Goal: Task Accomplishment & Management: Manage account settings

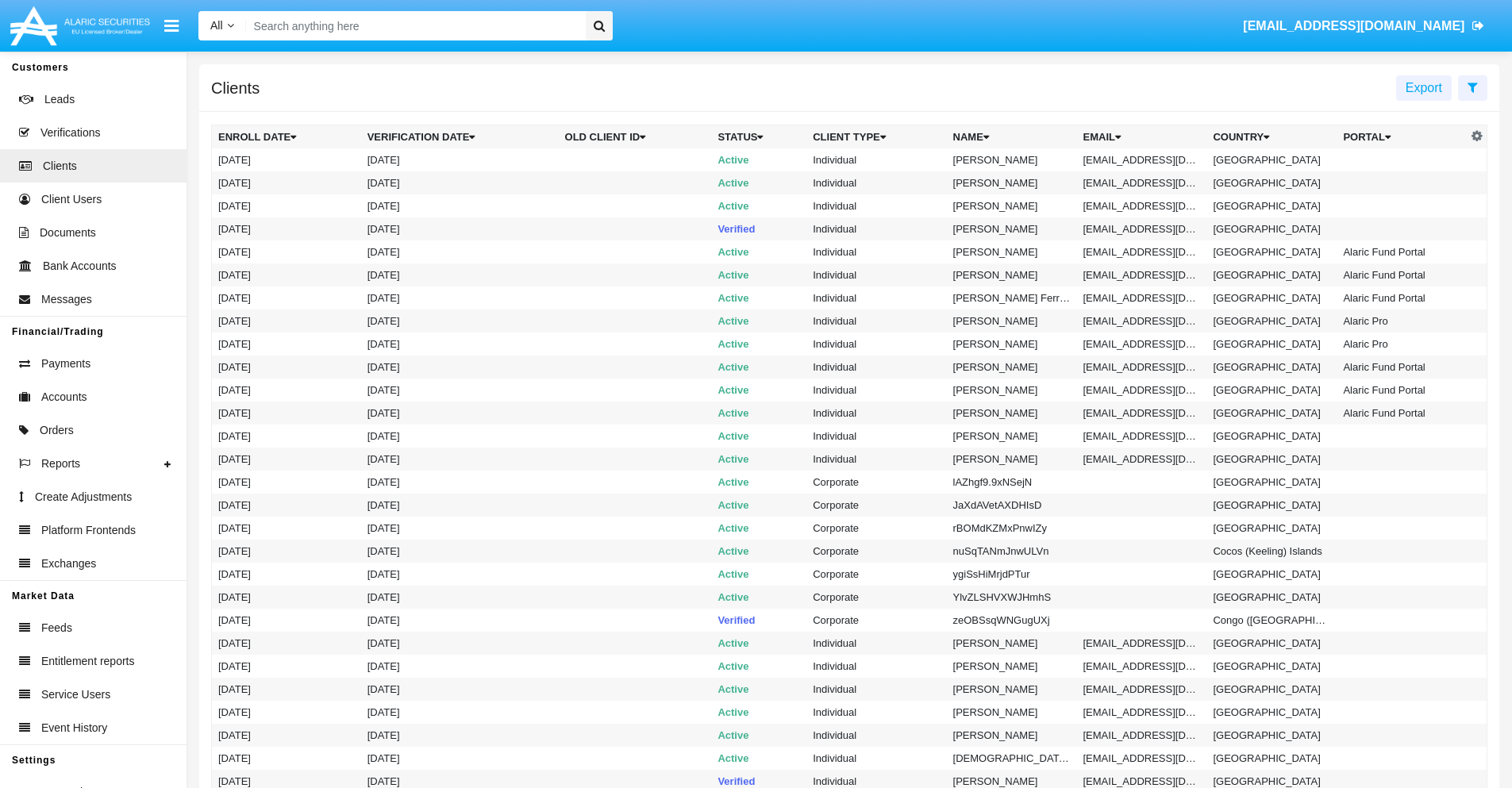
click at [1472, 86] on icon at bounding box center [1472, 87] width 10 height 13
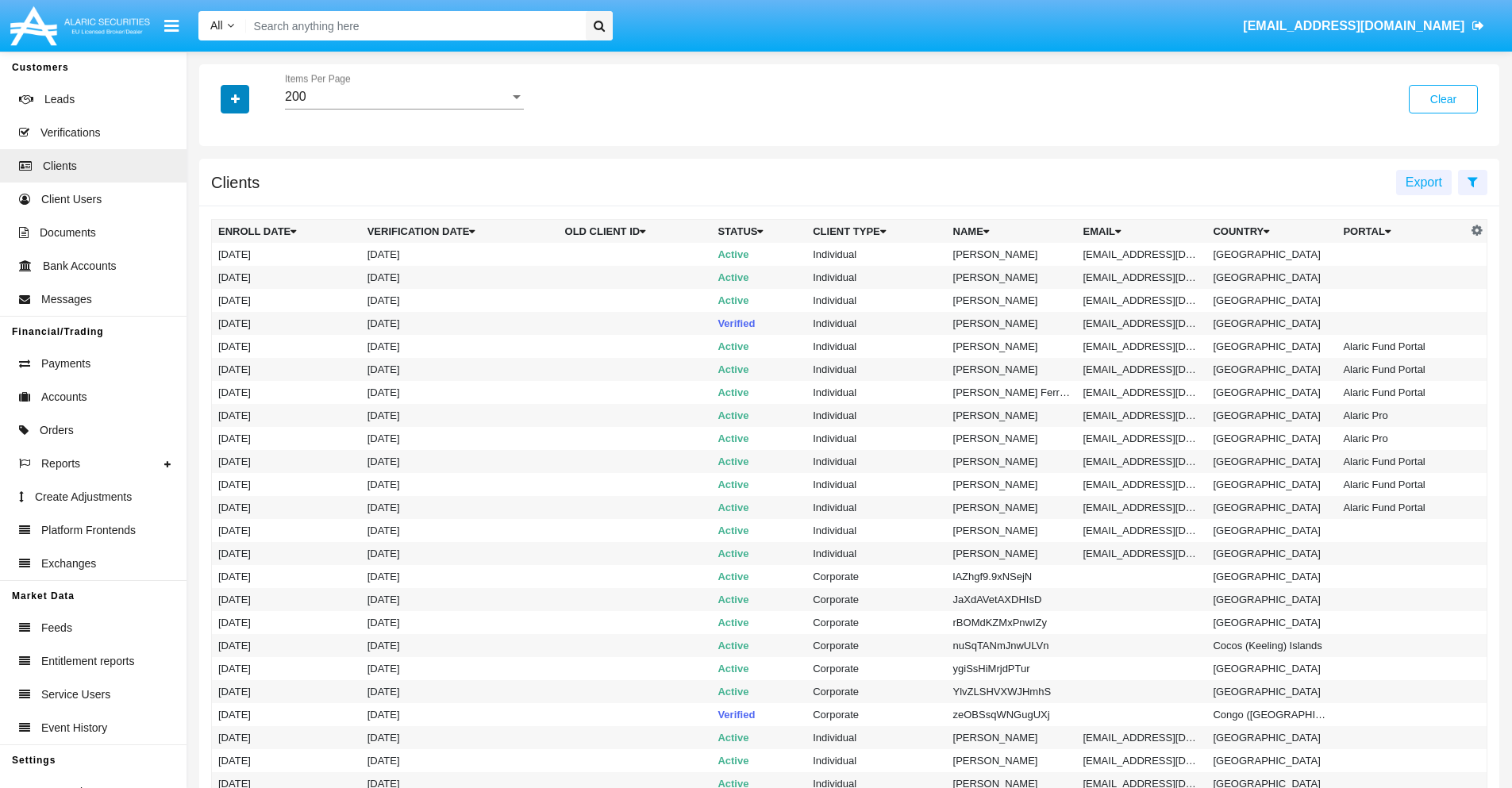
click at [235, 98] on icon "button" at bounding box center [235, 99] width 8 height 11
click at [247, 270] on span "Email" at bounding box center [247, 270] width 32 height 19
click at [218, 276] on input "Email" at bounding box center [218, 276] width 1 height 1
checkbox input "true"
click at [235, 98] on icon "button" at bounding box center [235, 99] width 8 height 11
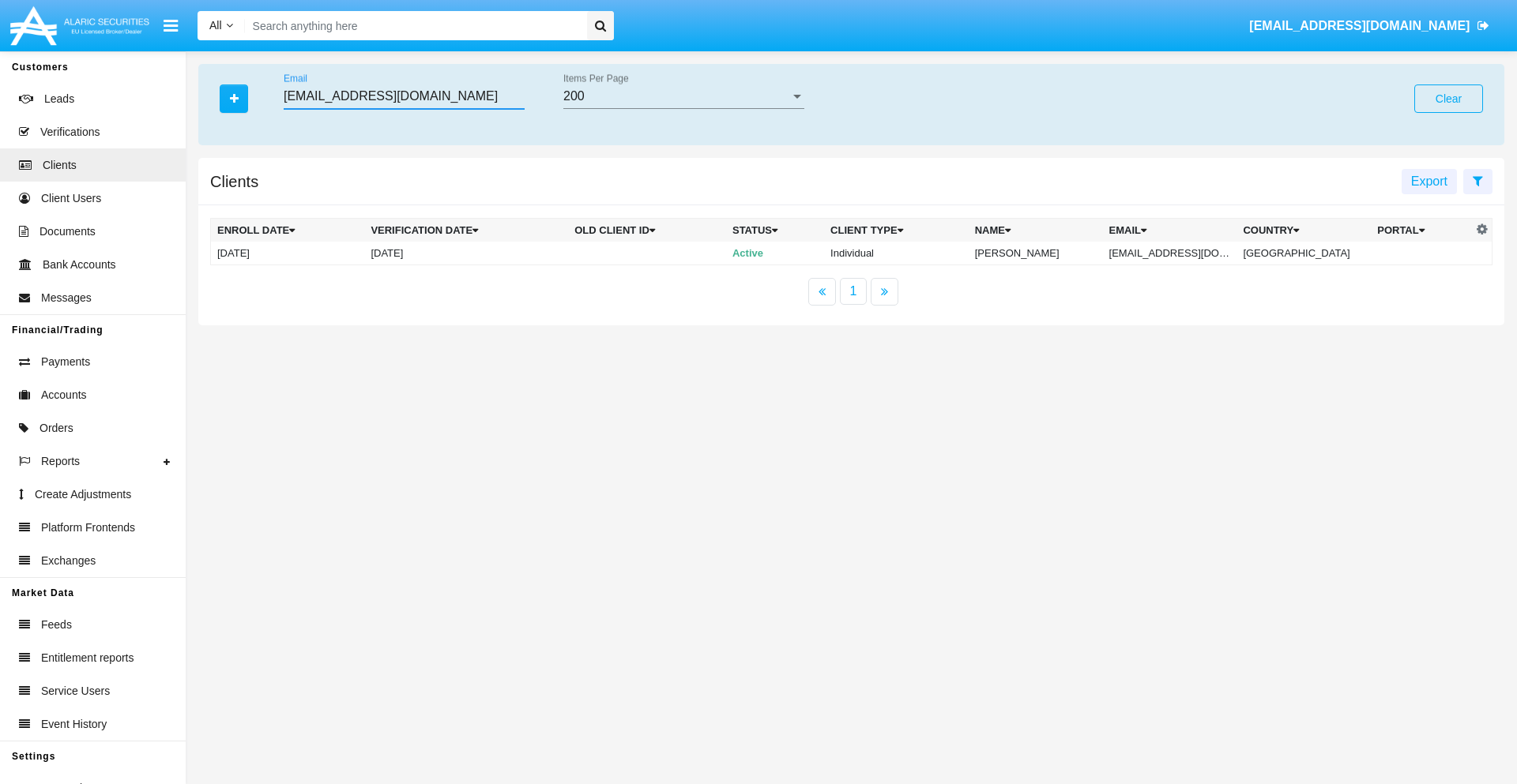
type input "hr23nrqej@v9ue.int"
click at [1181, 253] on td "hr23nrqej@v9ue.int" at bounding box center [1170, 254] width 135 height 24
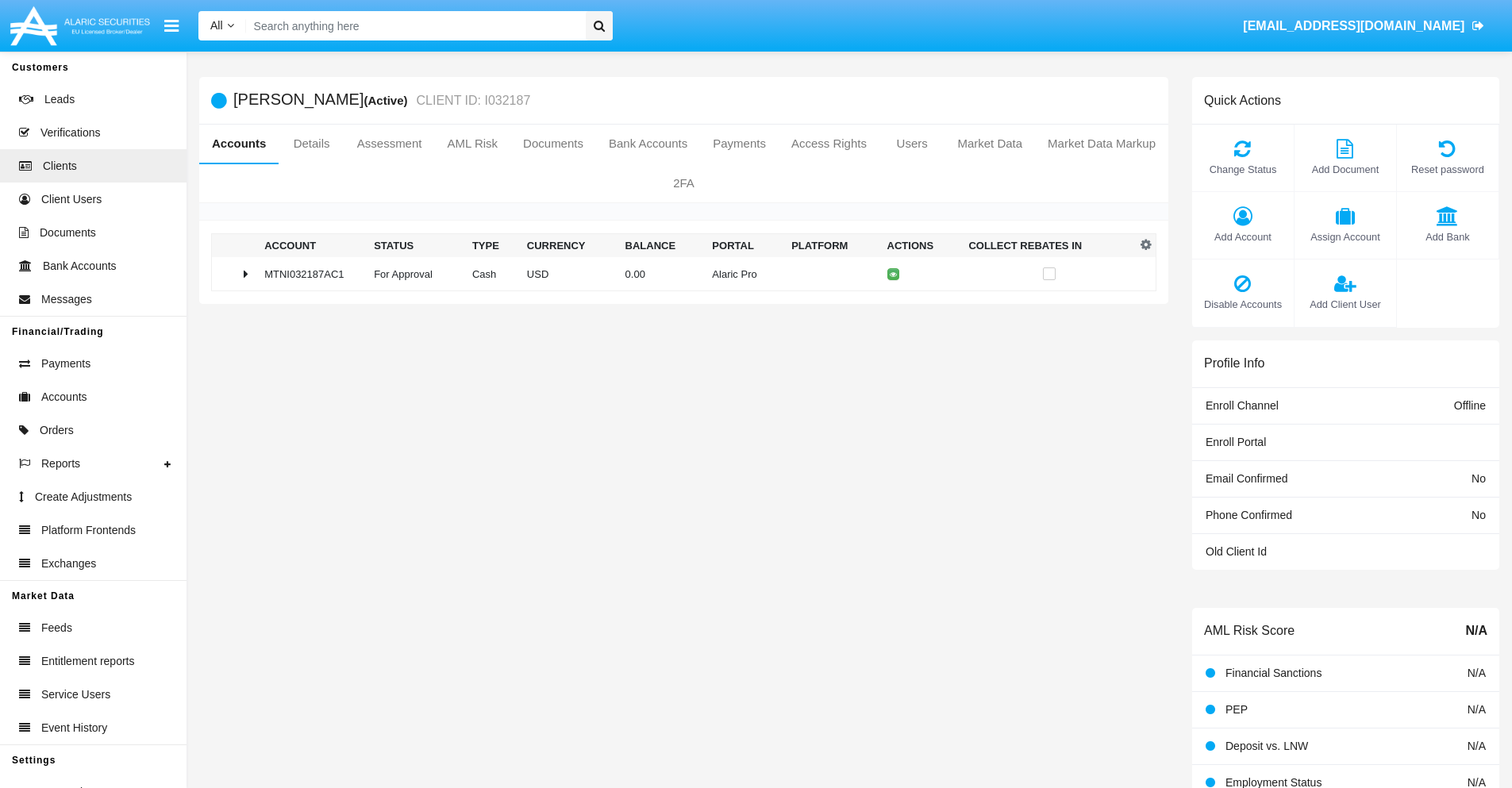
click at [1447, 236] on span "Add Bank" at bounding box center [1447, 236] width 85 height 15
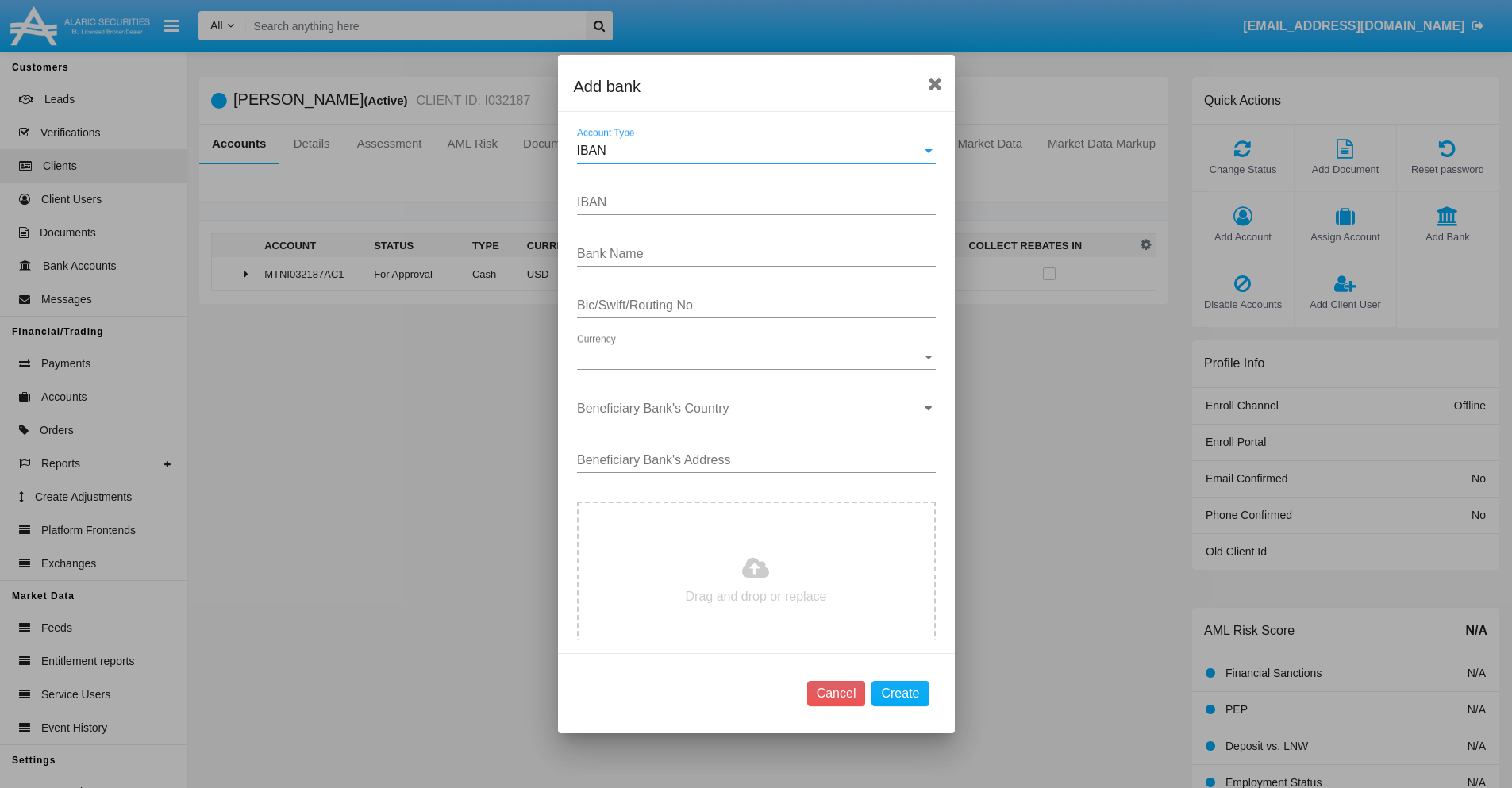
click at [750, 151] on div "IBAN" at bounding box center [749, 150] width 345 height 14
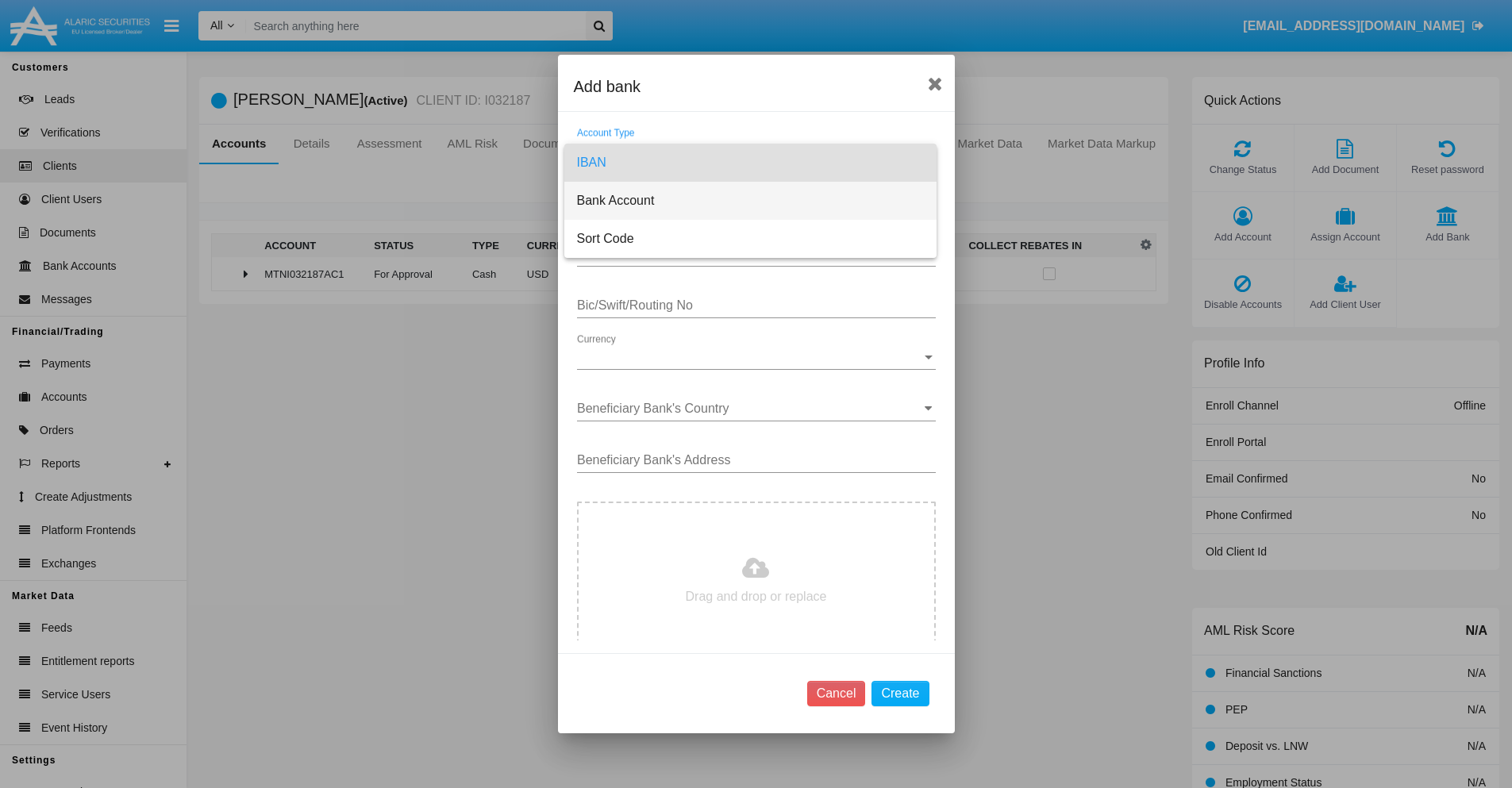
click at [750, 201] on span "Bank Account" at bounding box center [750, 200] width 347 height 38
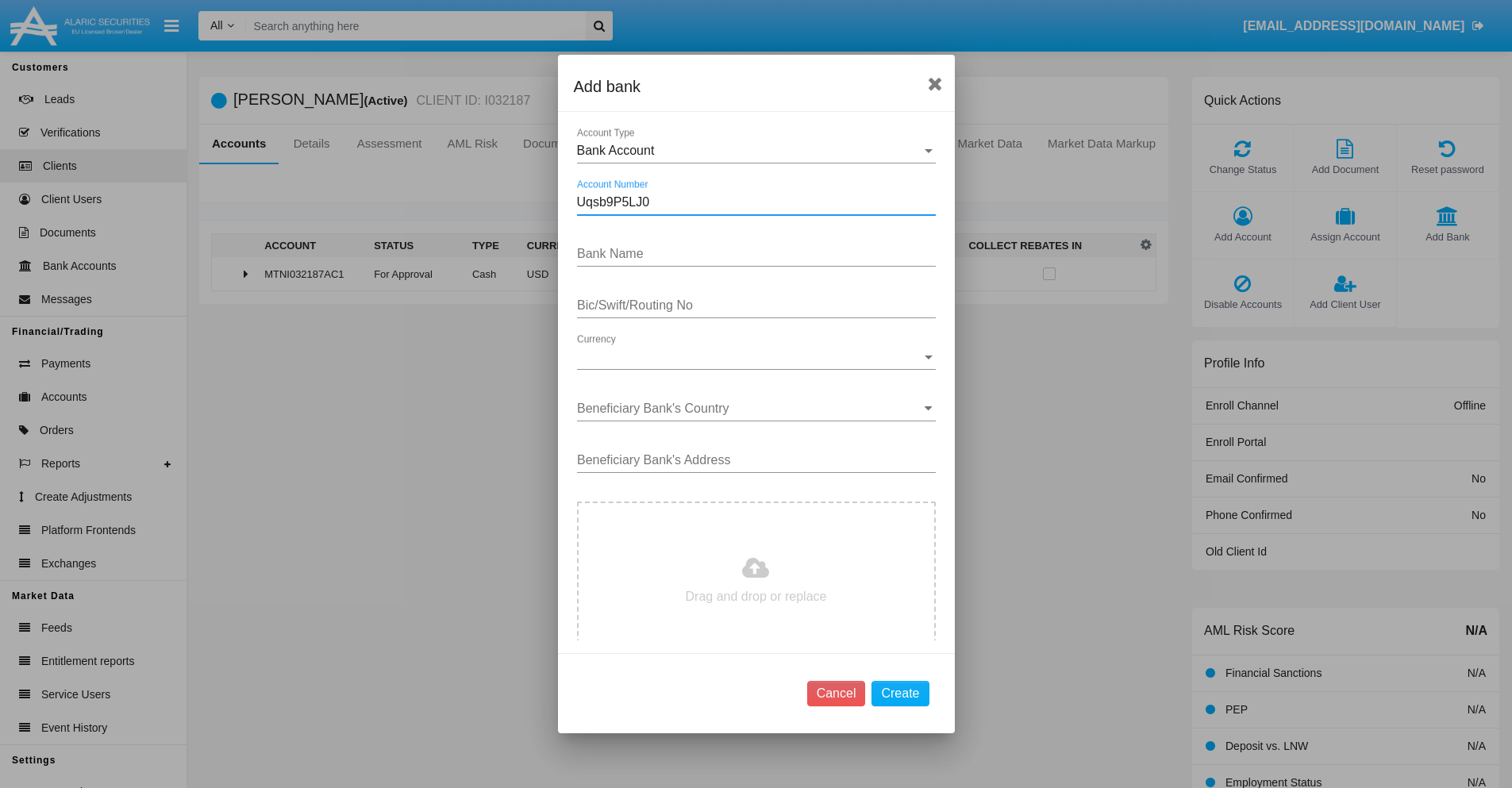
type input "Uqsb9P5LJ0"
type input "dxWFvkSnGomRHQM"
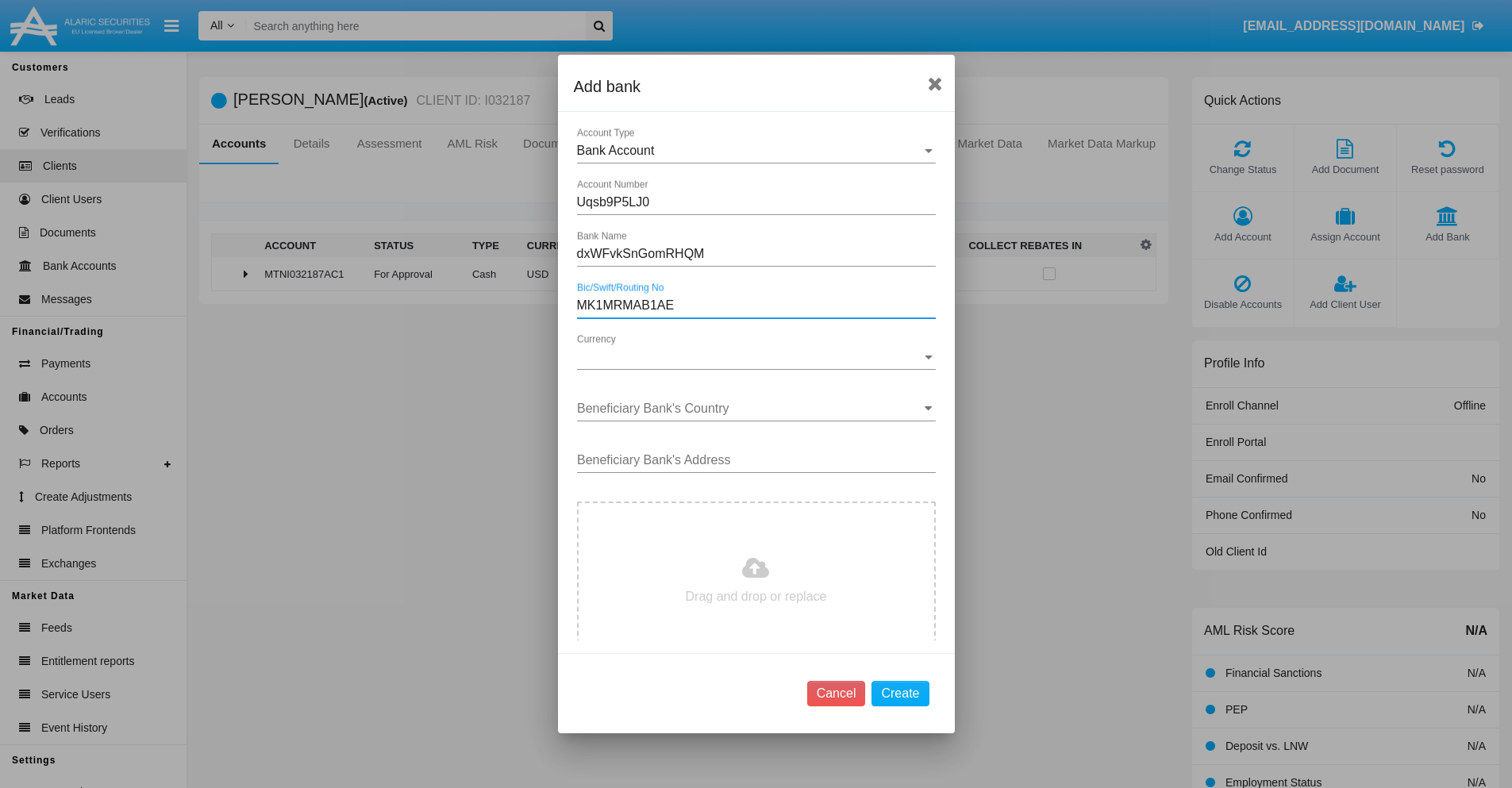
type input "MK1MRMAB1AE"
click at [750, 357] on span "Currency" at bounding box center [749, 357] width 345 height 14
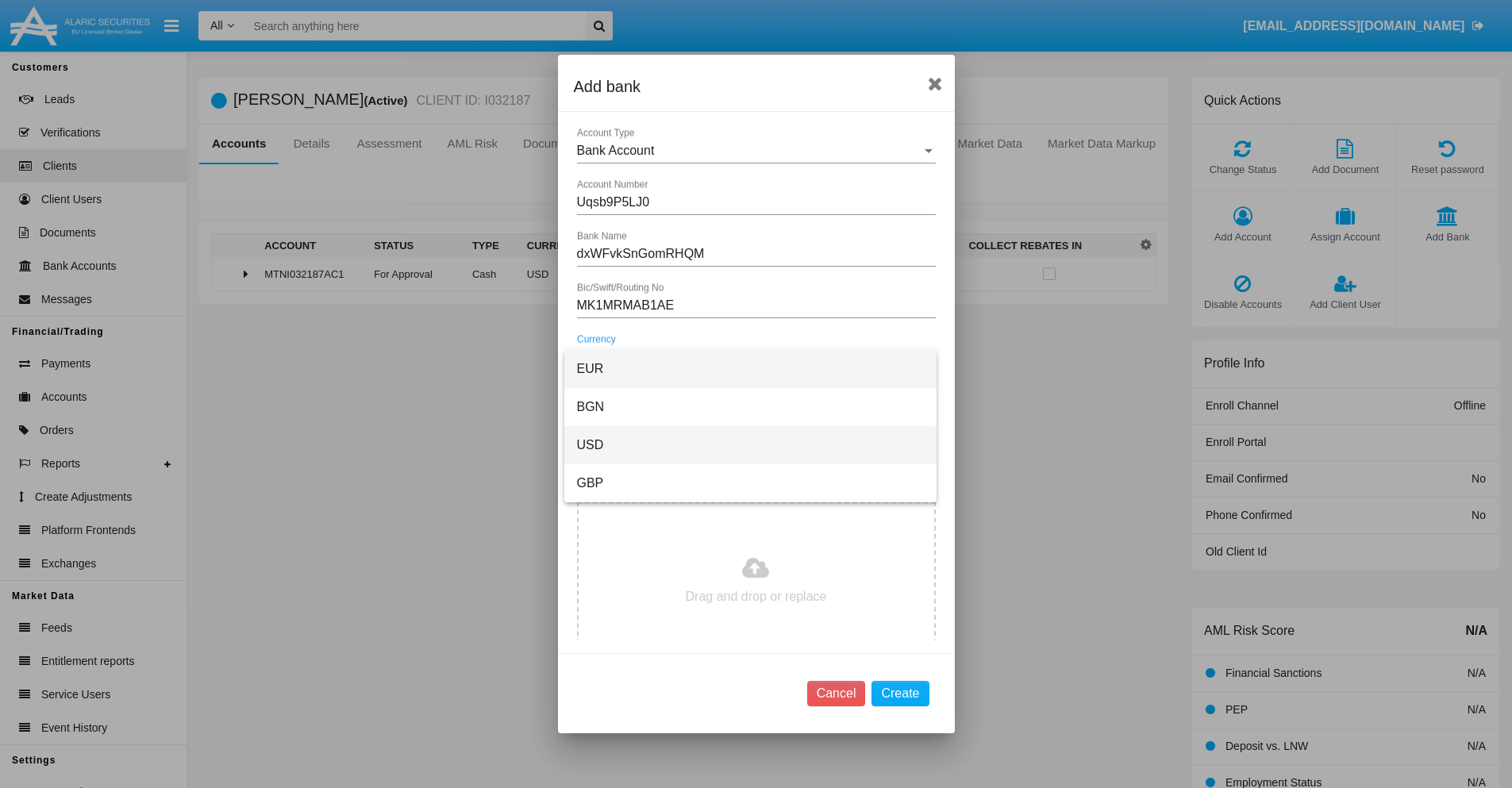
click at [750, 445] on span "USD" at bounding box center [750, 445] width 347 height 38
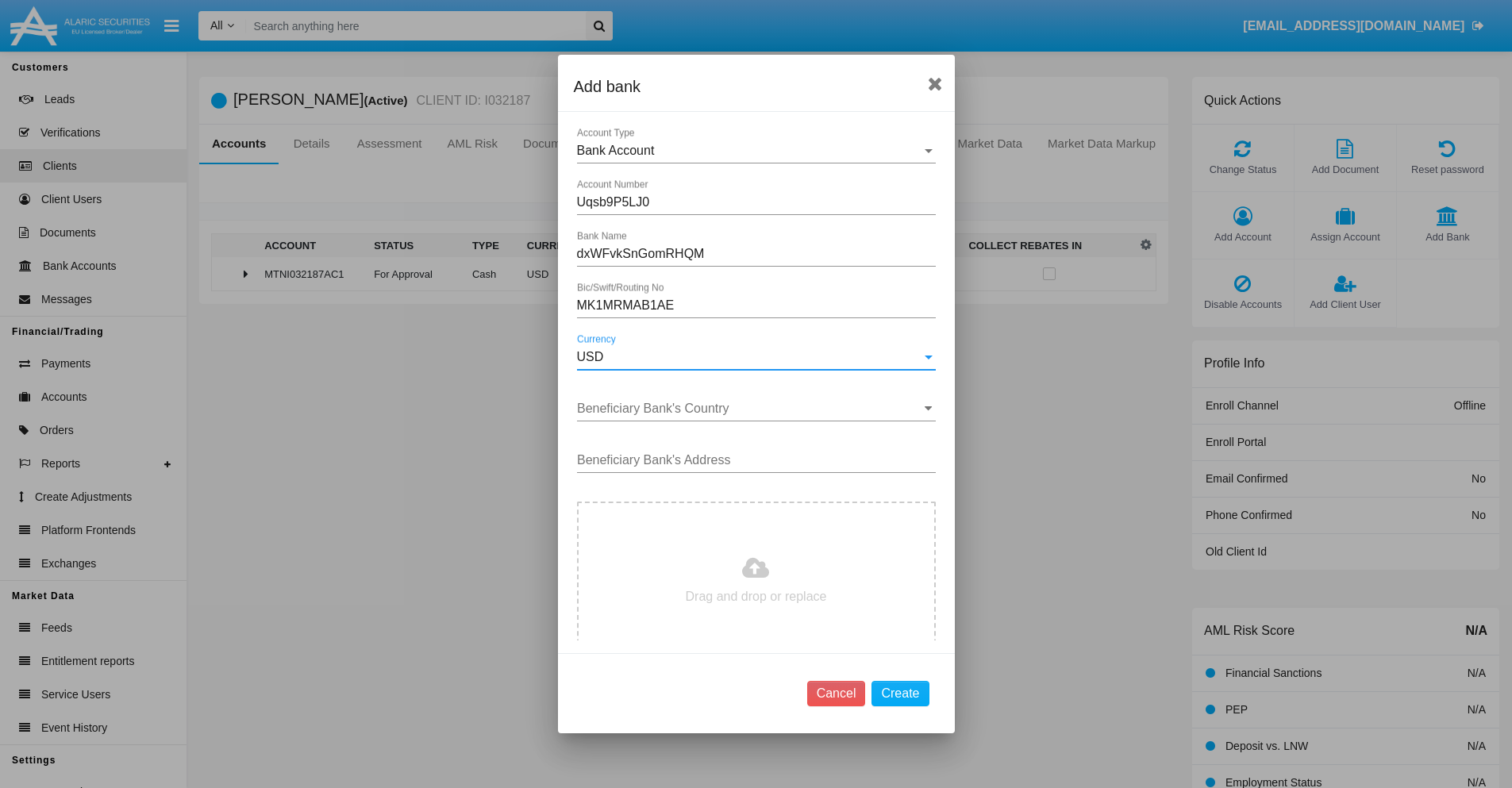
click at [750, 409] on input "Beneficiary Bank's Country" at bounding box center [756, 408] width 359 height 14
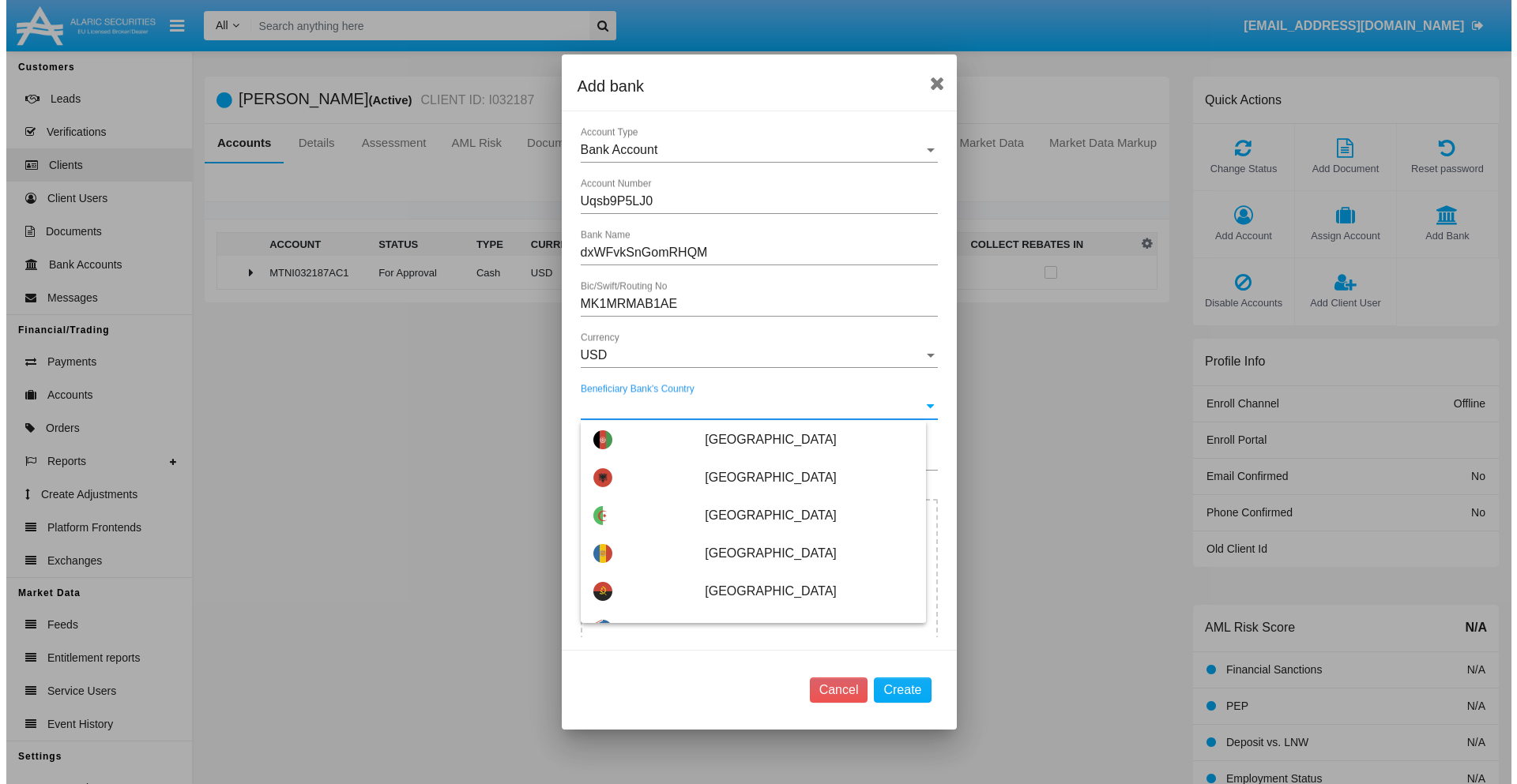
scroll to position [8250, 0]
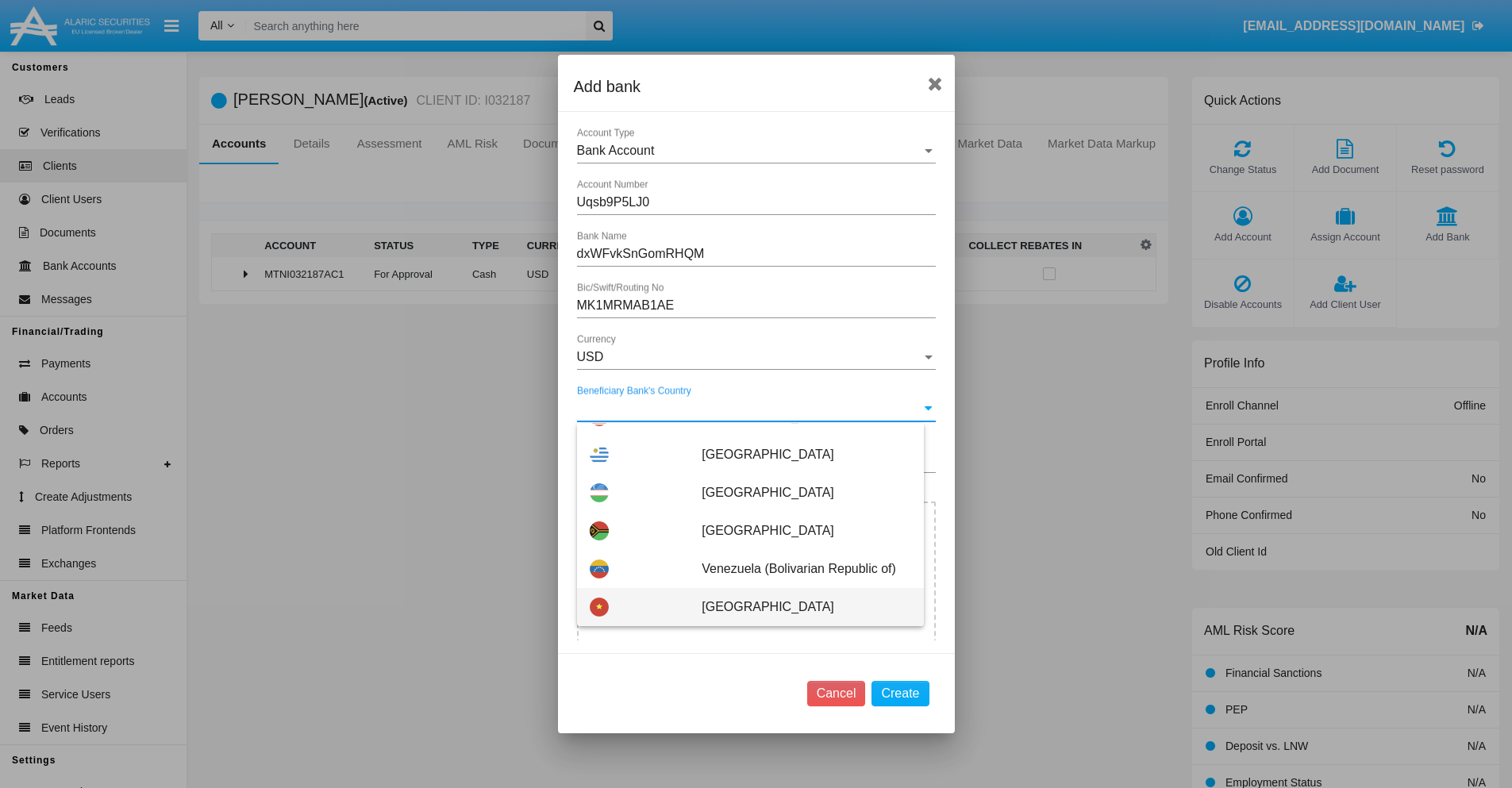
click at [797, 607] on span "Vietnam" at bounding box center [806, 606] width 209 height 38
type input "Vietnam"
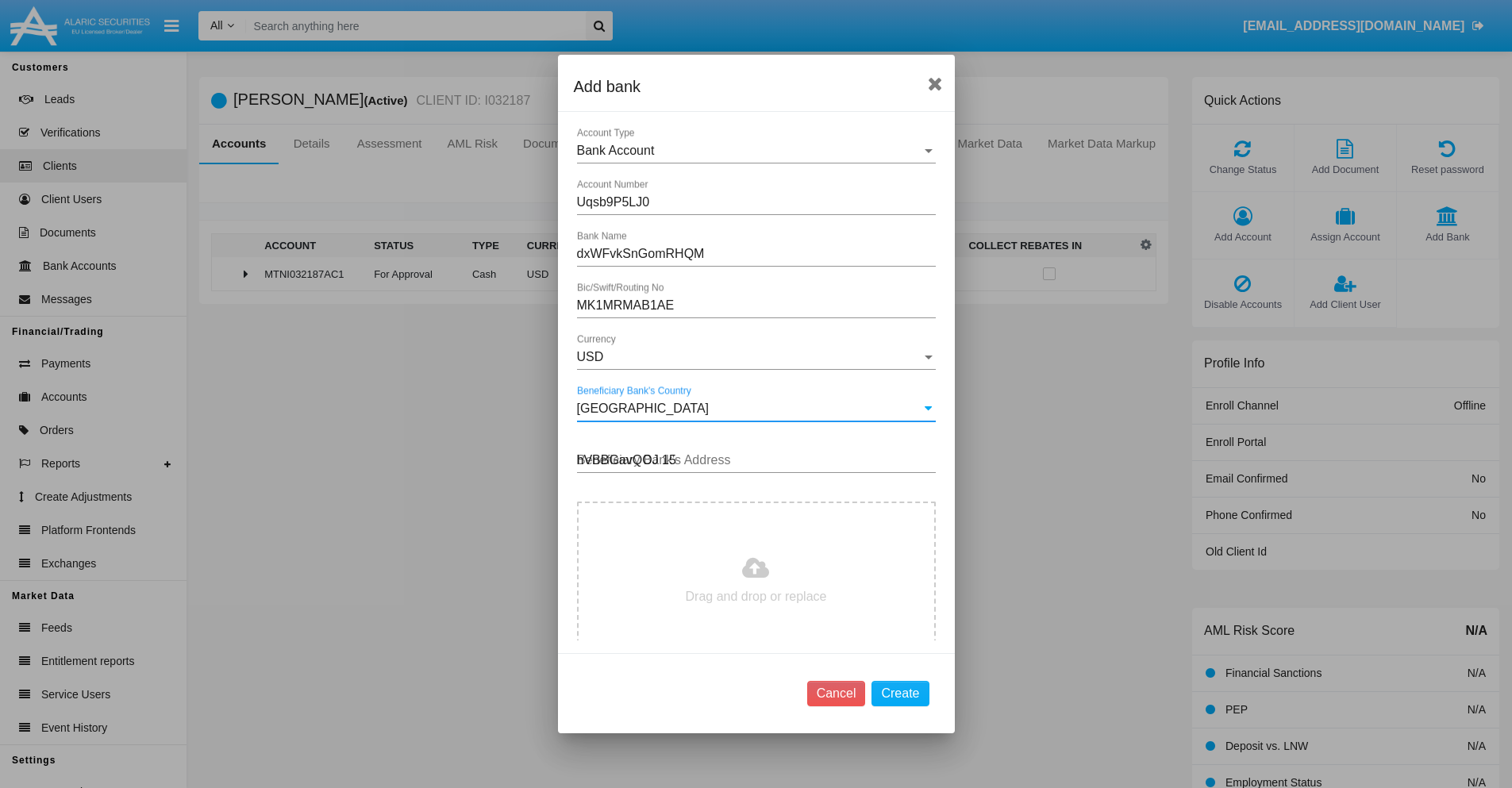
type input "hVBBGavQOJ 151"
type input "C:\fakepath\bank-statement.png"
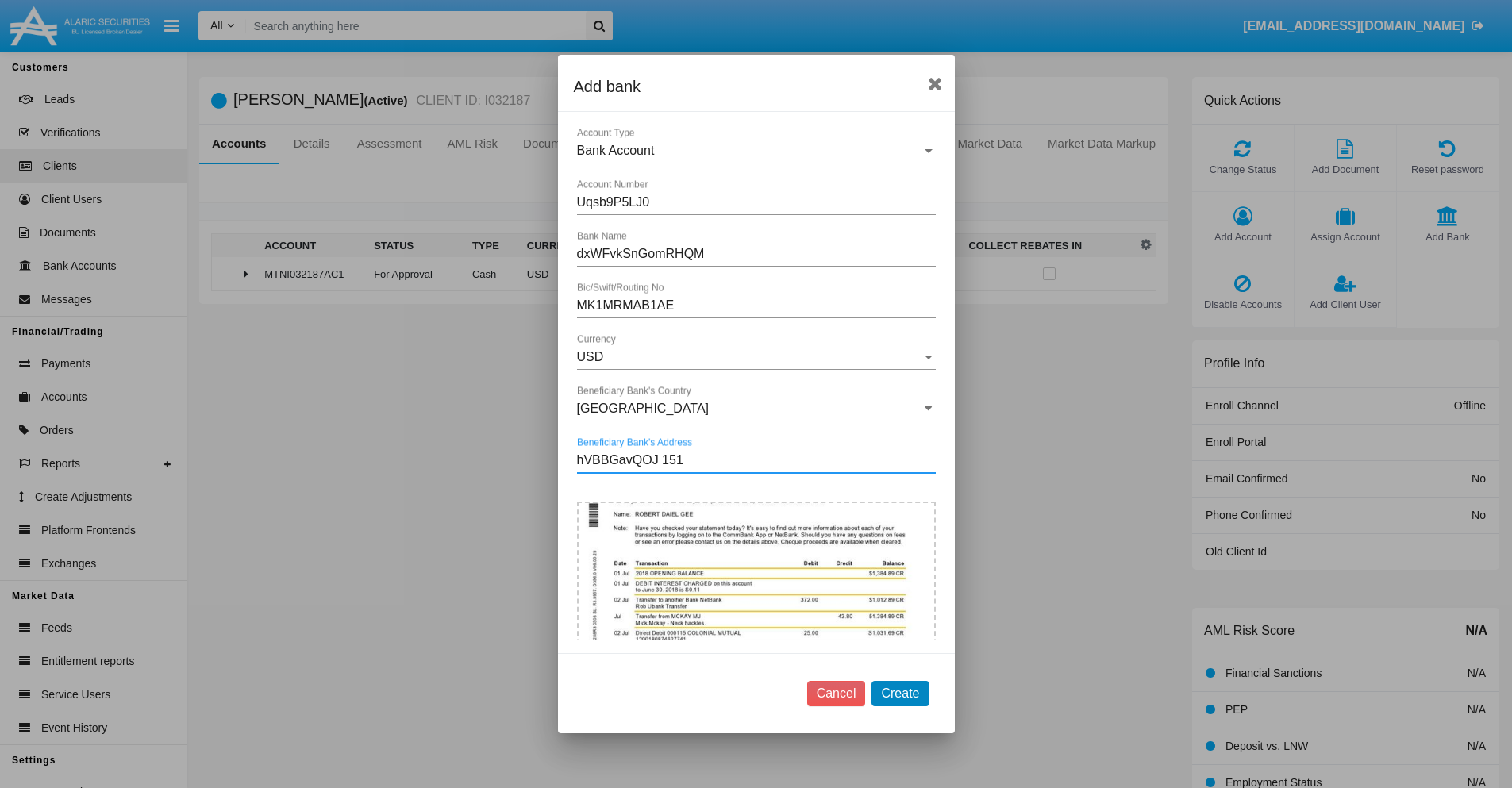
click at [900, 693] on button "Create" at bounding box center [900, 693] width 57 height 25
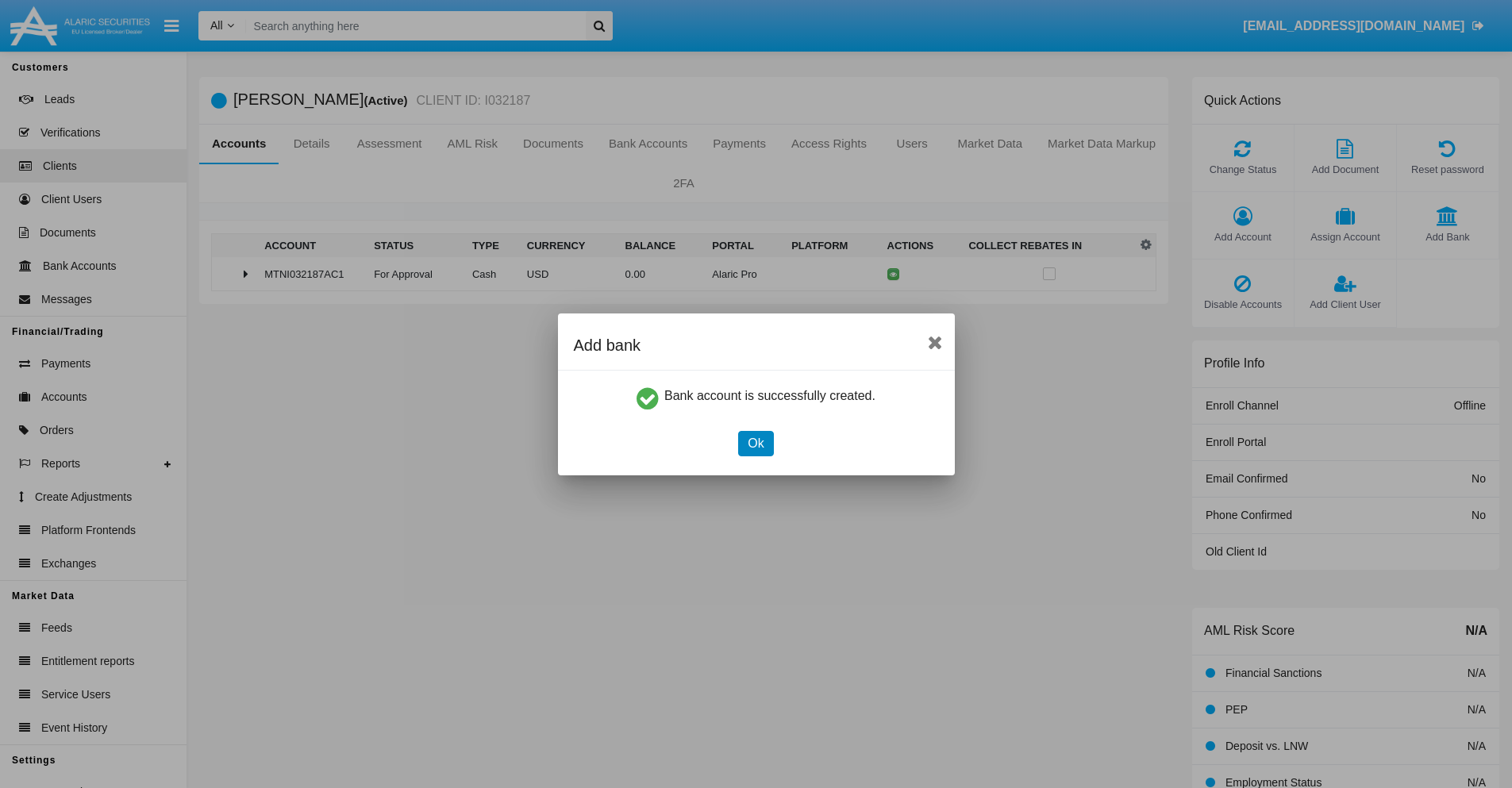
click at [756, 443] on button "Ok" at bounding box center [756, 443] width 35 height 25
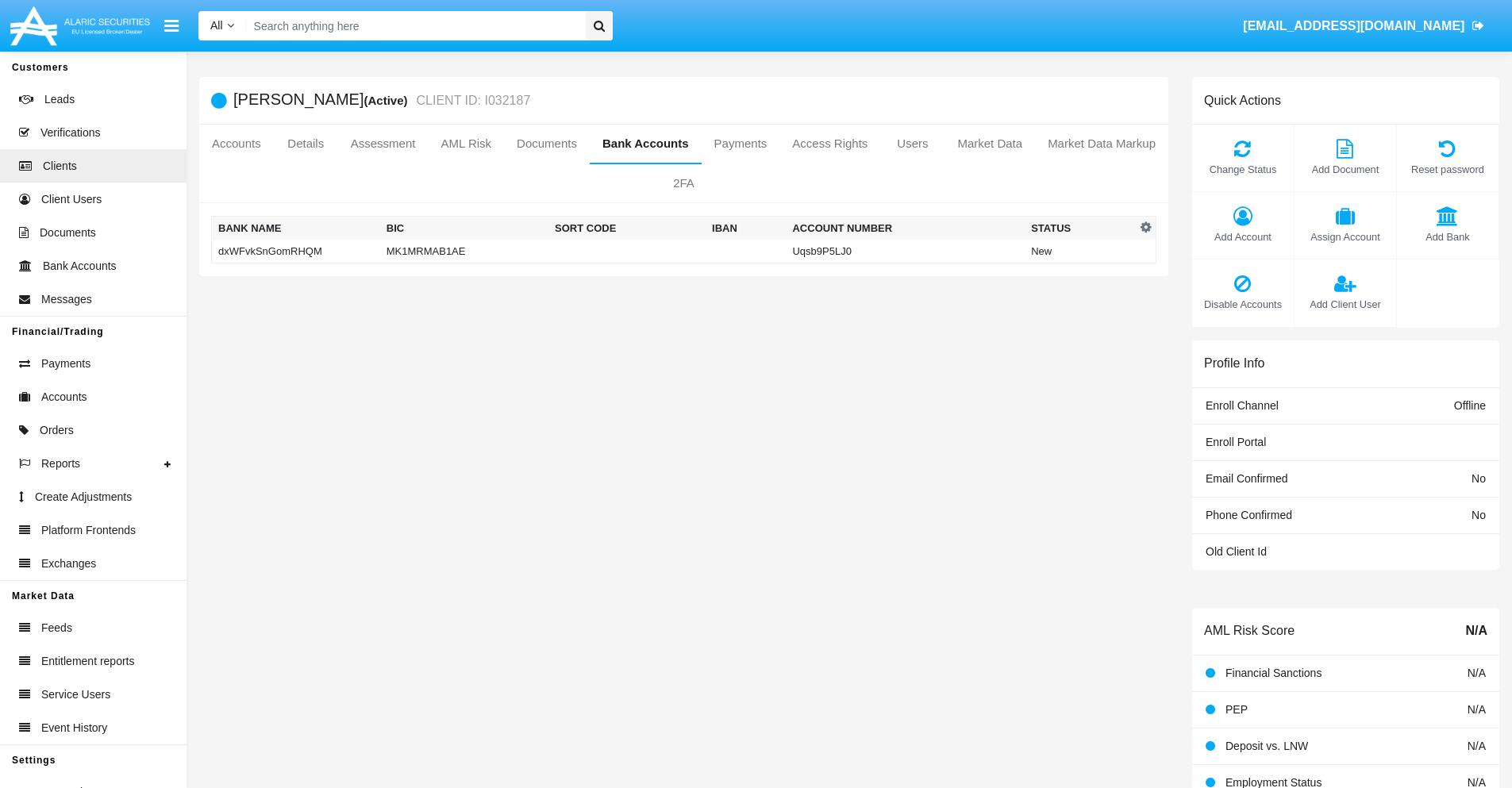
click at [295, 251] on td "dxWFvkSnGomRHQM" at bounding box center [297, 252] width 169 height 24
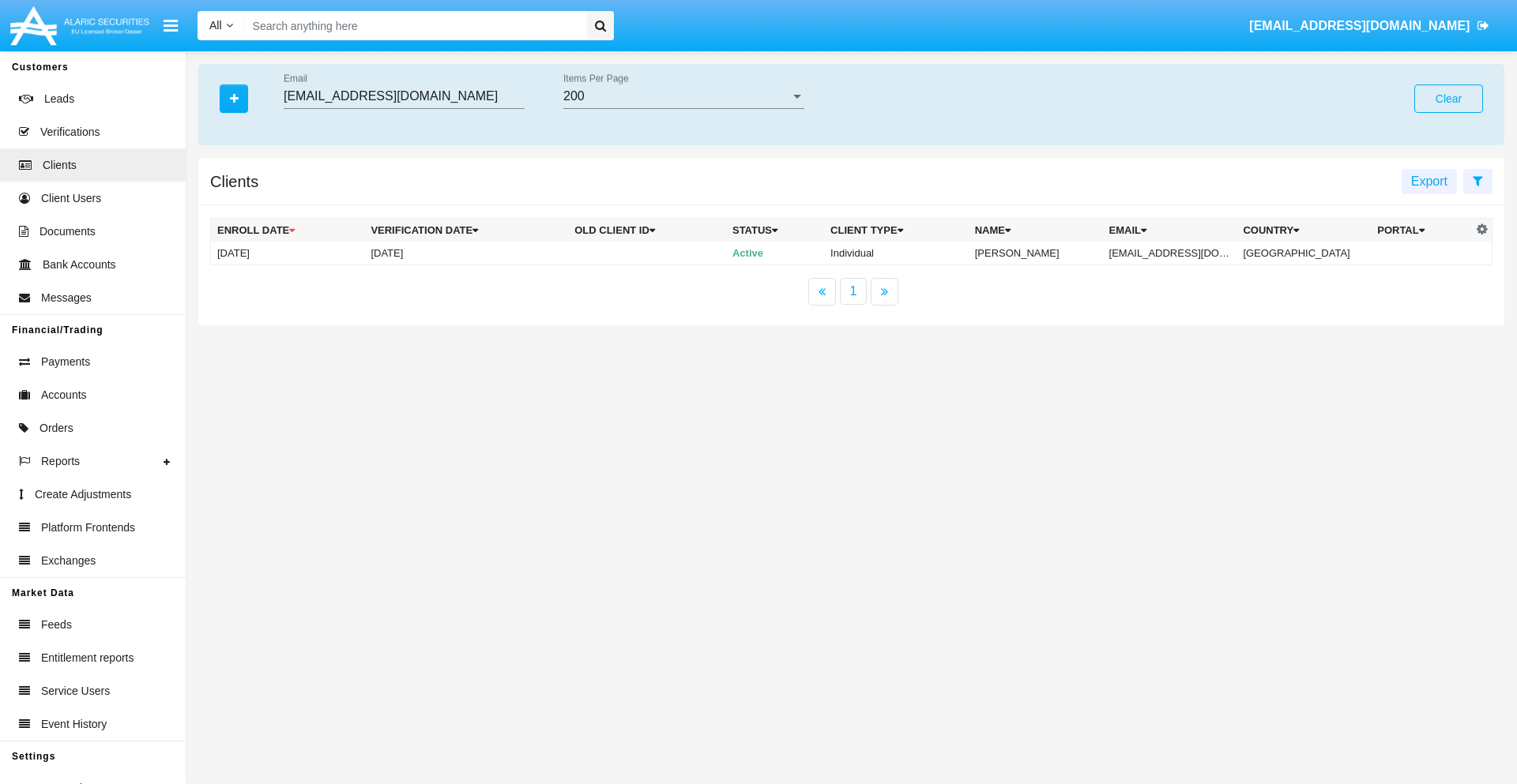
click at [1436, 99] on button "Clear" at bounding box center [1448, 99] width 68 height 29
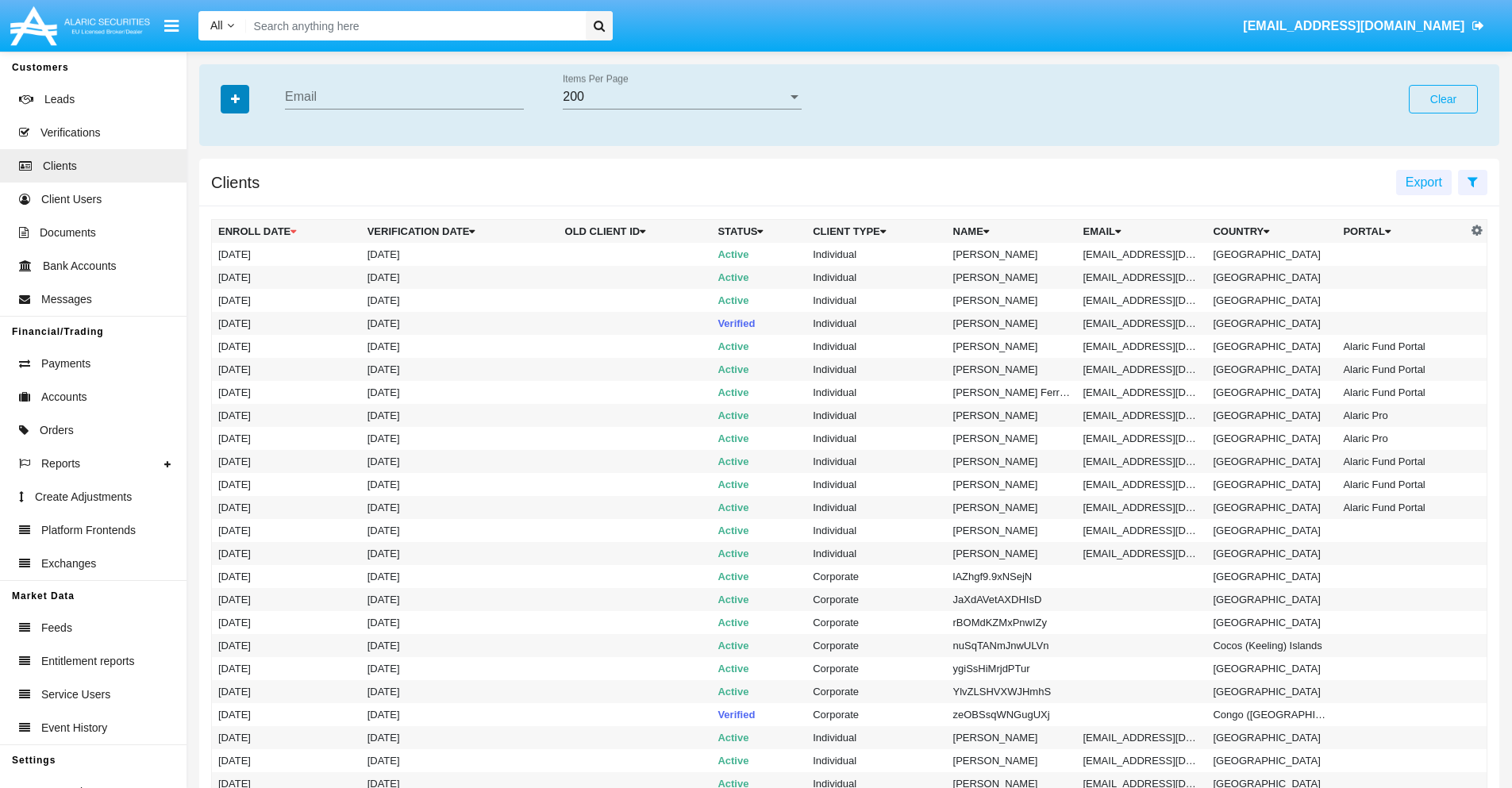
click at [235, 98] on icon "button" at bounding box center [235, 99] width 8 height 11
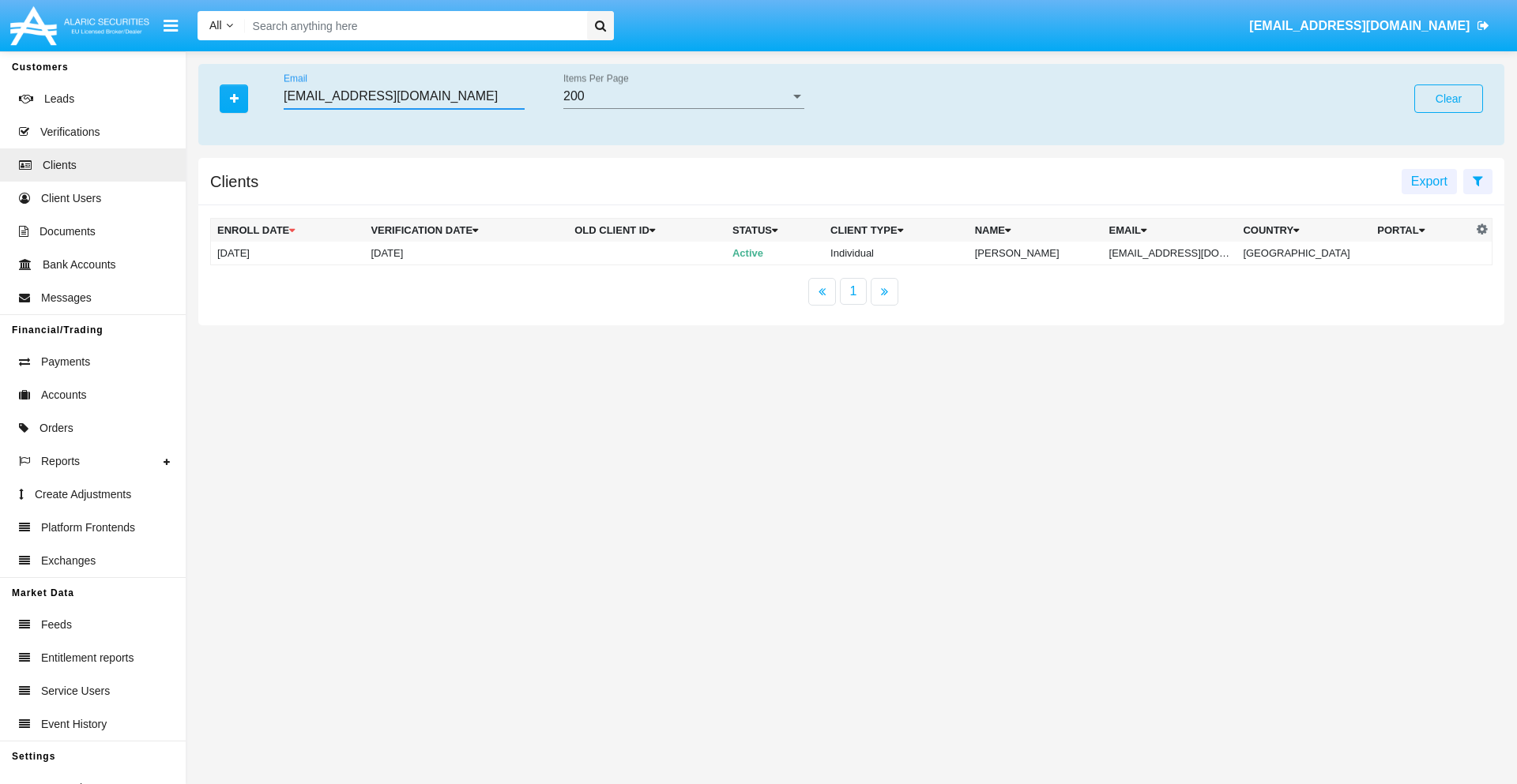
type input "hr23nrqej@v9ue.int"
click at [1181, 253] on td "hr23nrqej@v9ue.int" at bounding box center [1170, 254] width 135 height 24
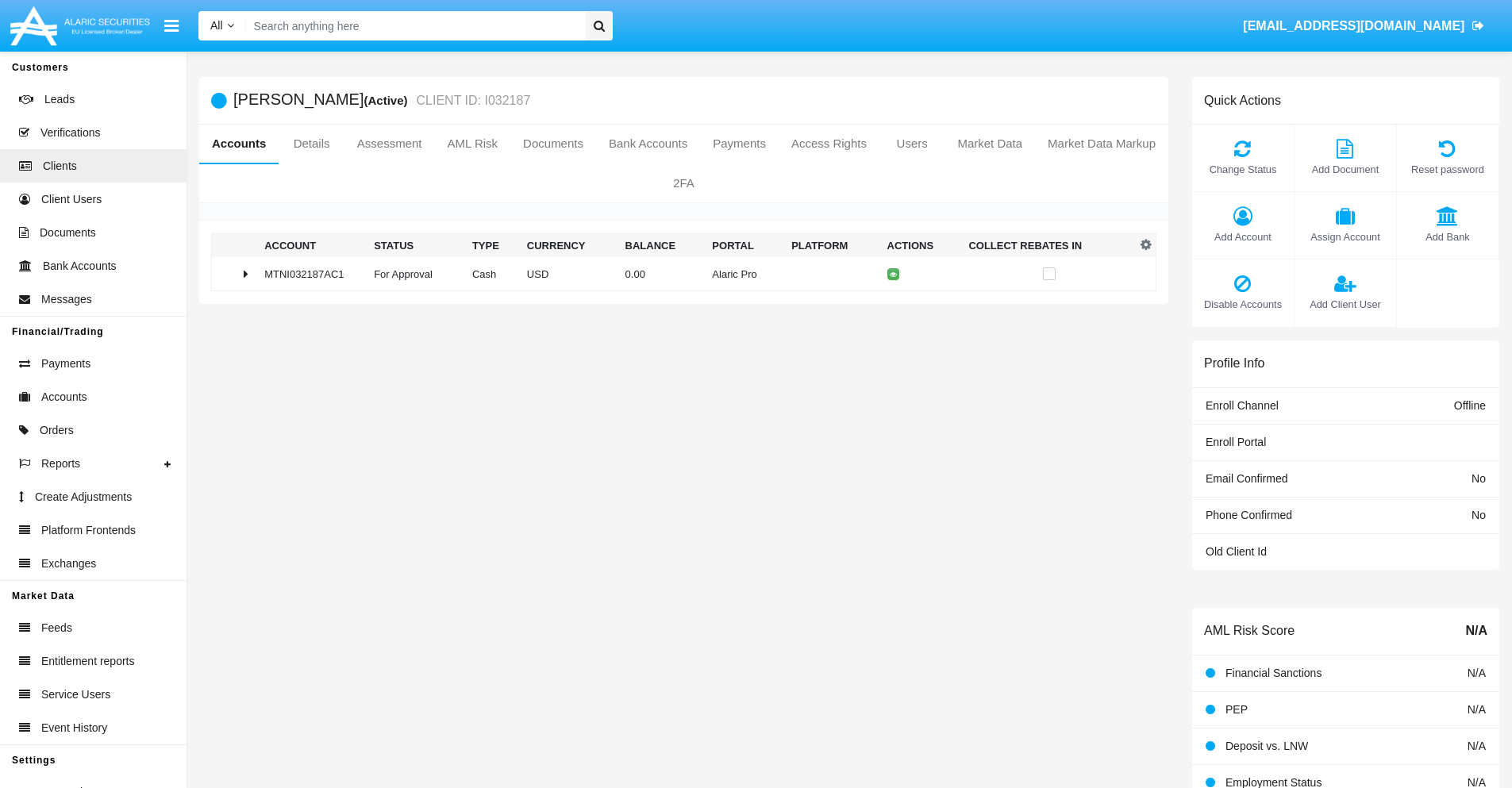
click at [1447, 236] on span "Add Bank" at bounding box center [1447, 236] width 85 height 15
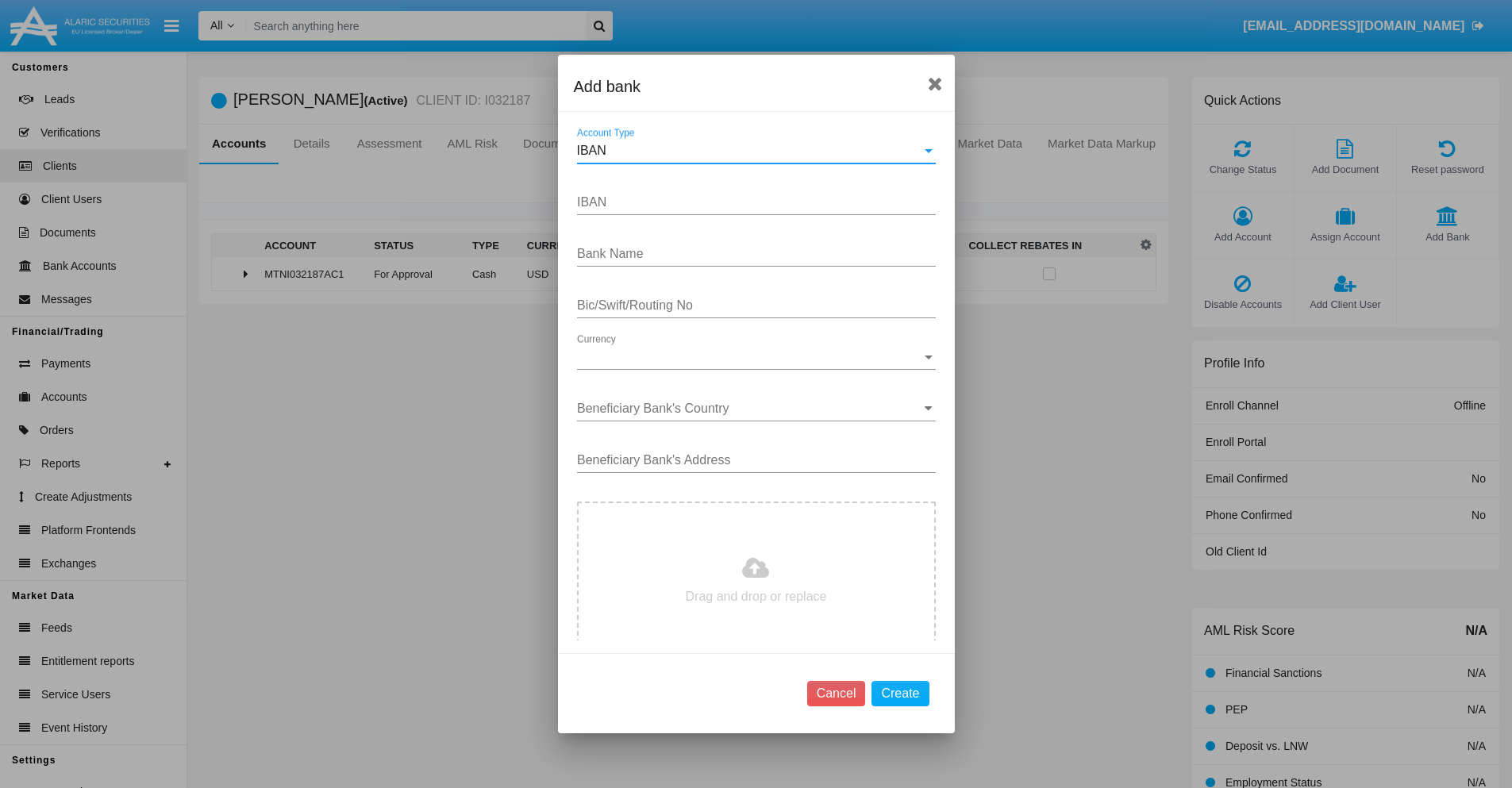
click at [750, 151] on div "IBAN" at bounding box center [749, 150] width 345 height 14
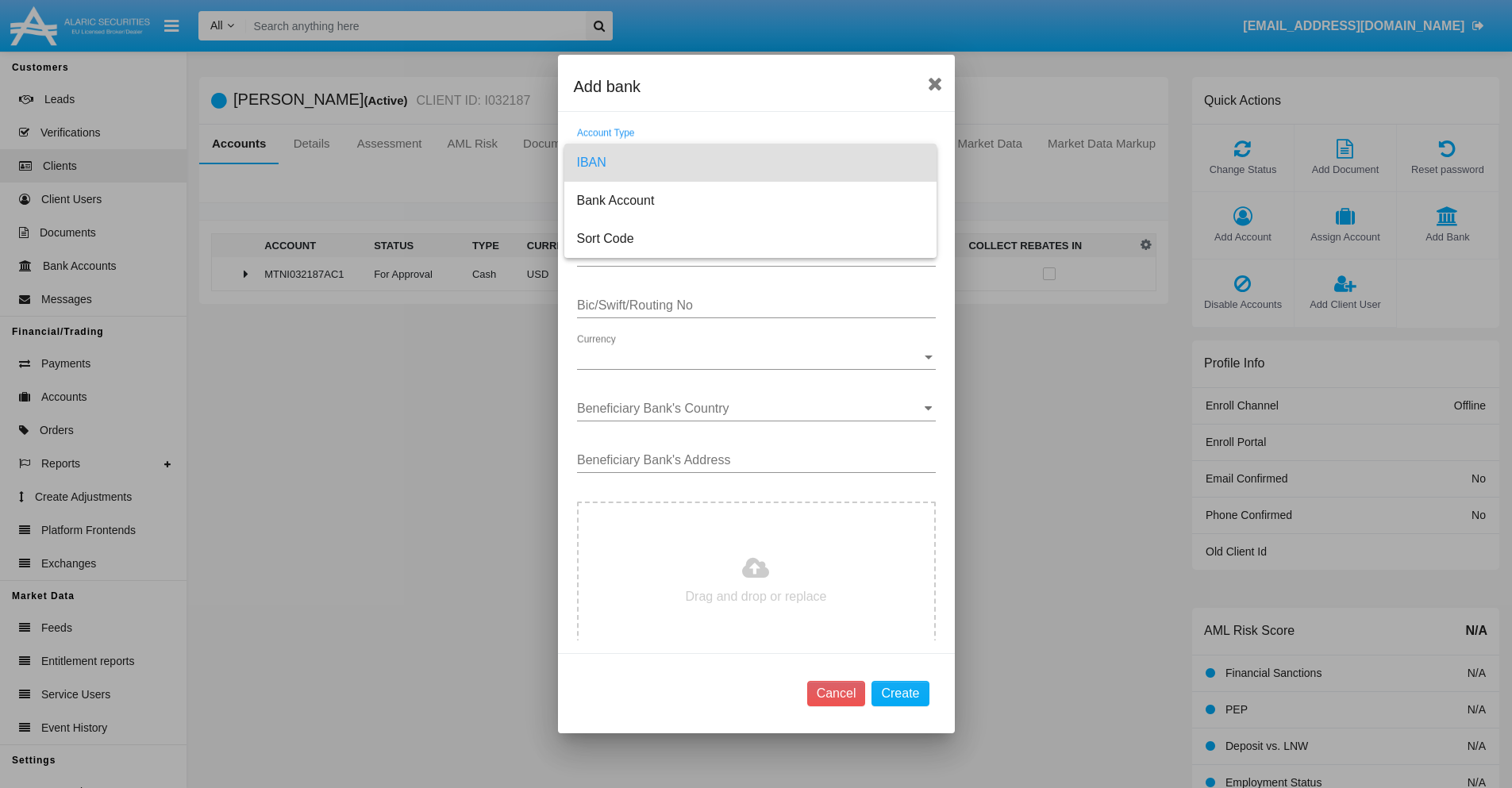
click at [750, 163] on span "IBAN" at bounding box center [750, 162] width 347 height 38
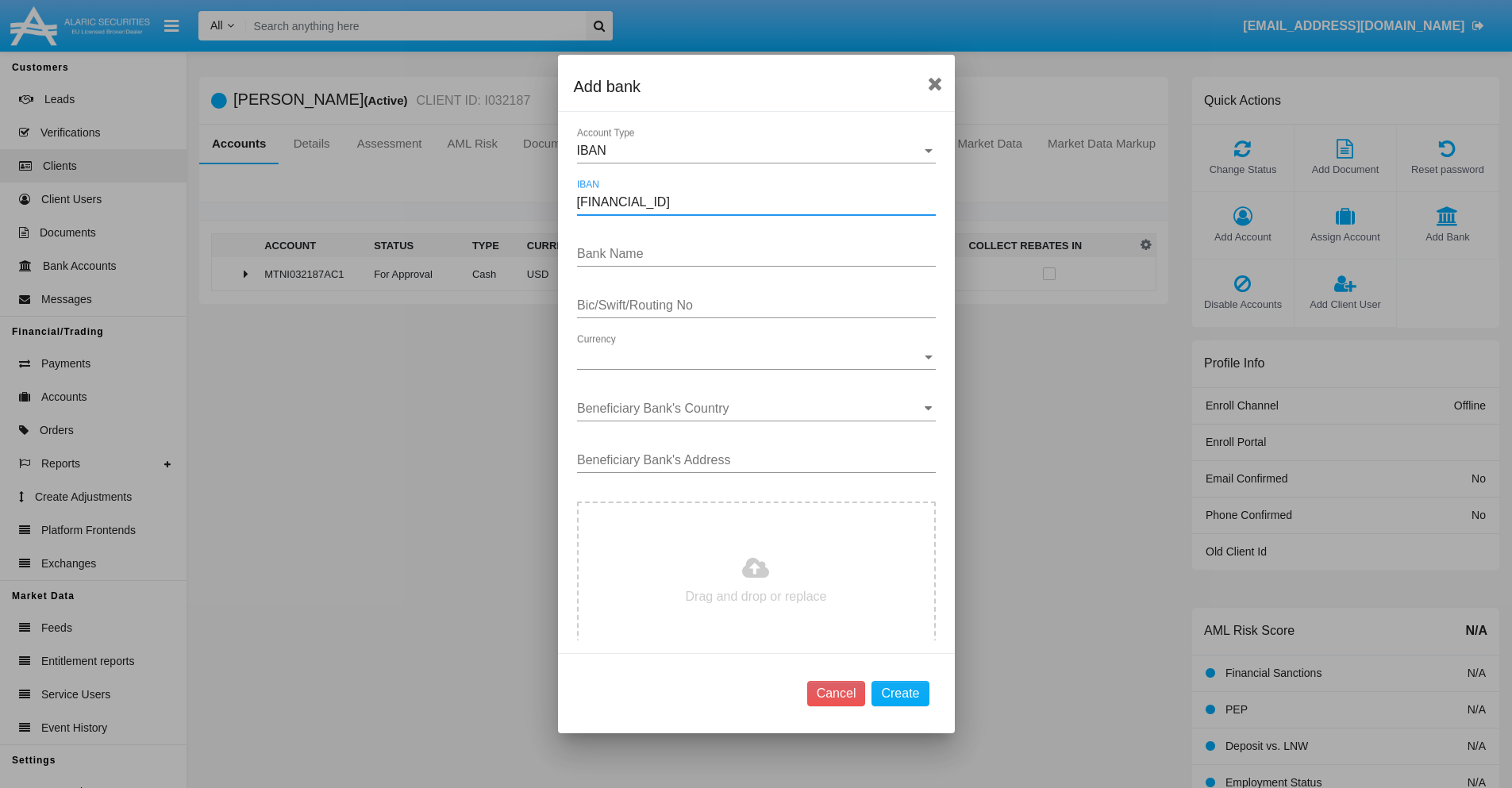
type input "DE31500105175143186793"
type input "vuKgZuqrIfWKvlY"
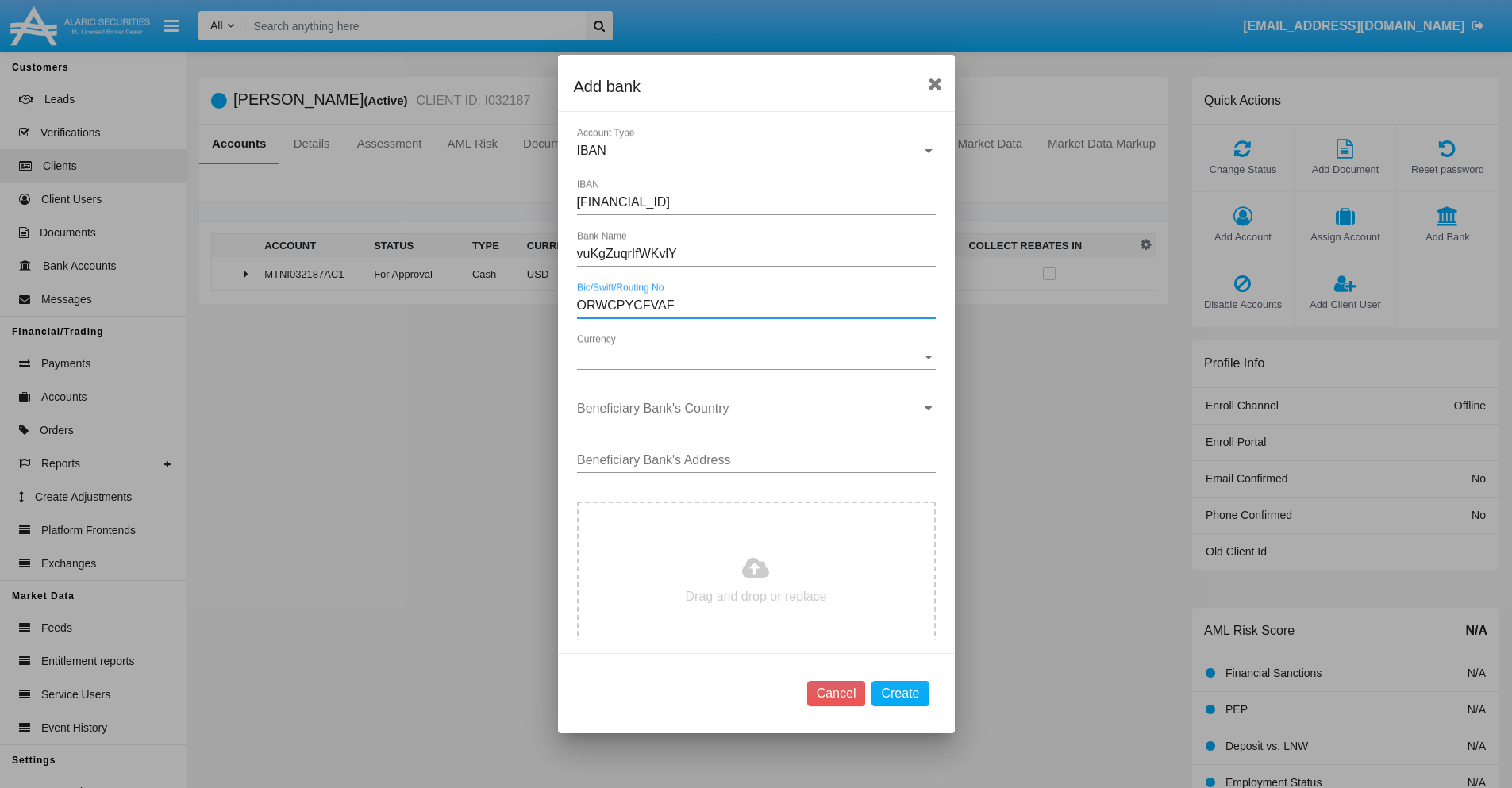
type input "ORWCPYCFVAF"
click at [750, 357] on span "Currency" at bounding box center [749, 357] width 345 height 14
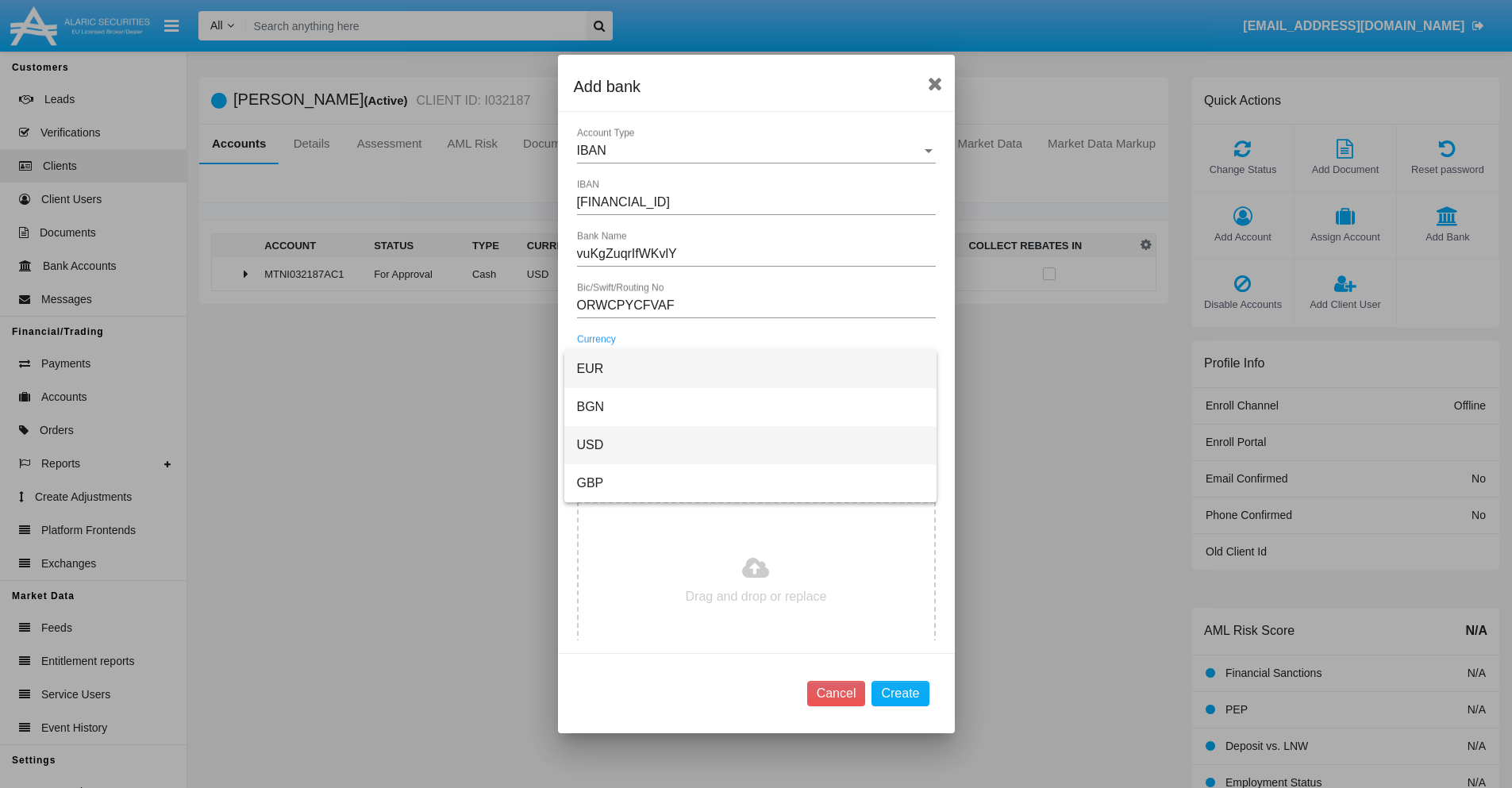
click at [750, 445] on span "USD" at bounding box center [750, 445] width 347 height 38
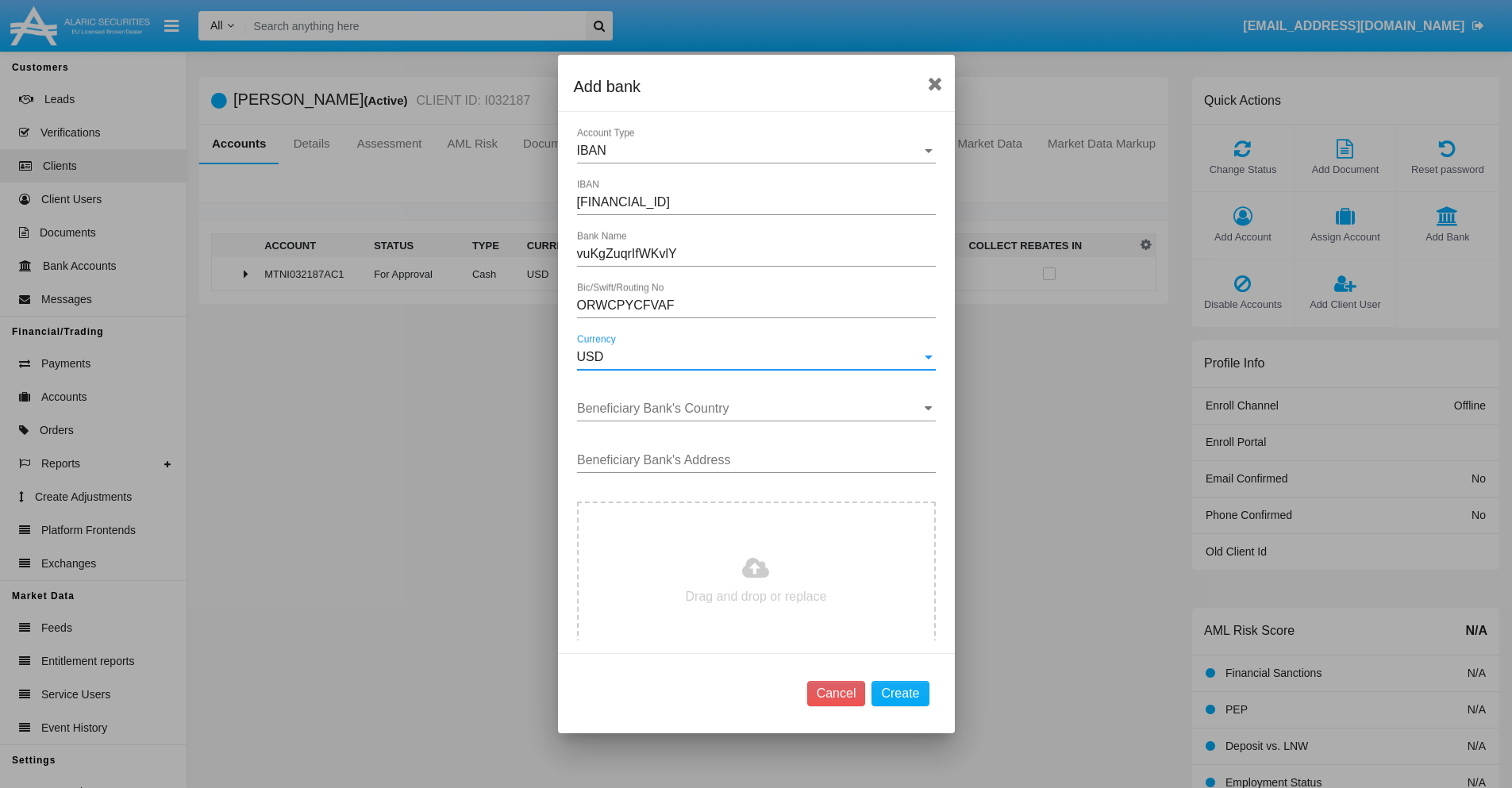
click at [750, 409] on input "Beneficiary Bank's Country" at bounding box center [756, 408] width 359 height 14
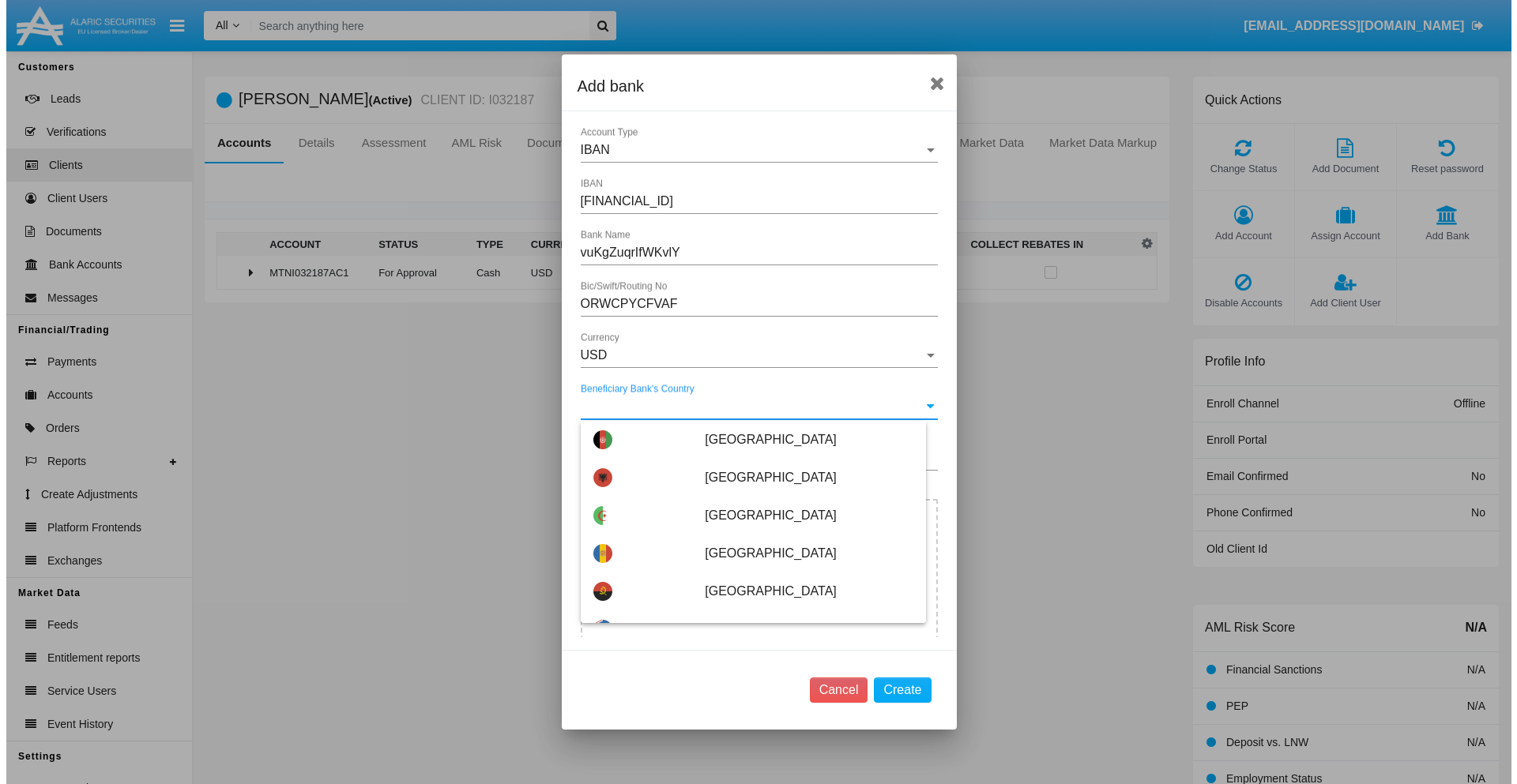
scroll to position [215, 0]
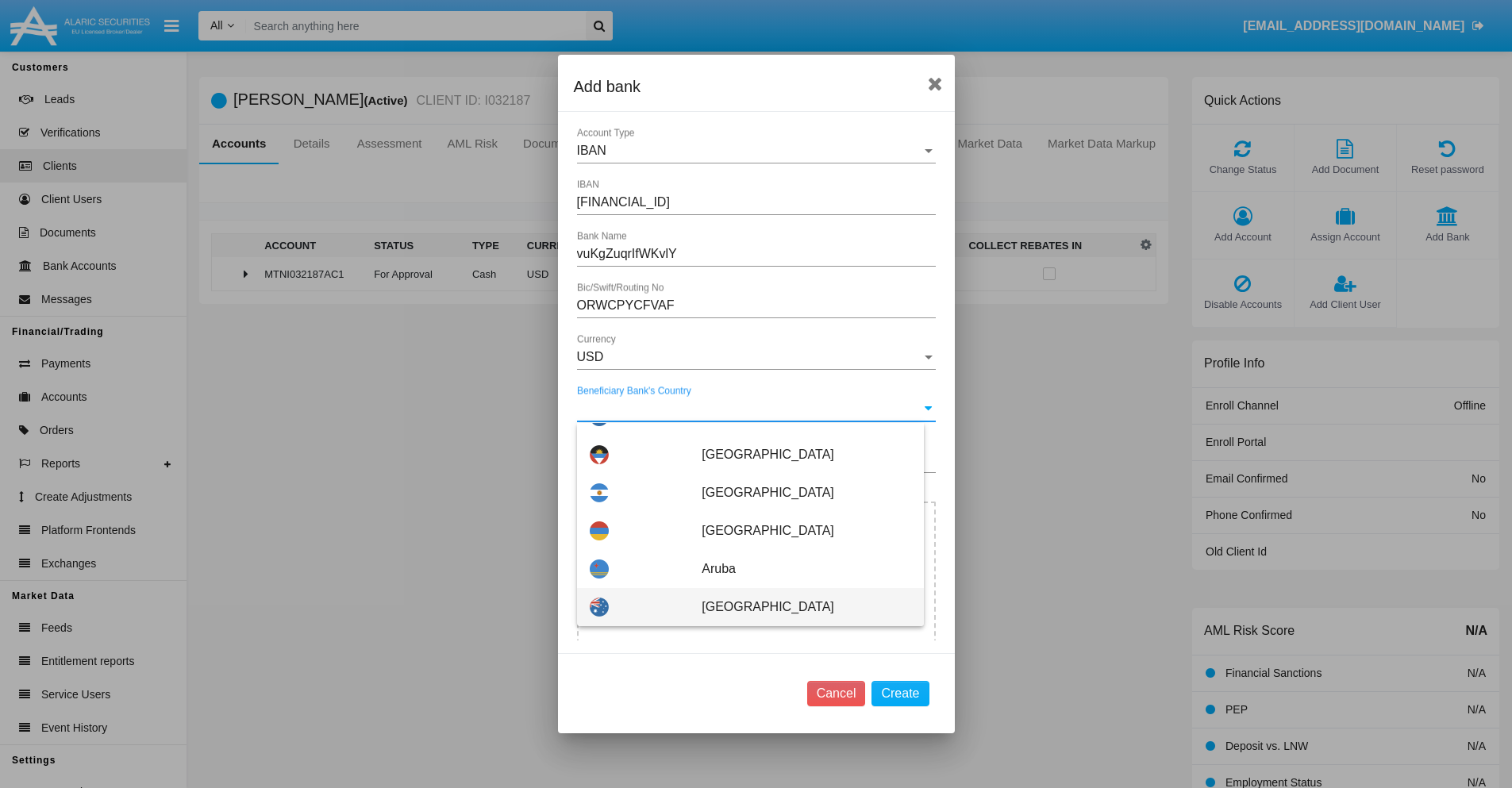
click at [797, 607] on span "Australia" at bounding box center [806, 606] width 209 height 38
type input "Australia"
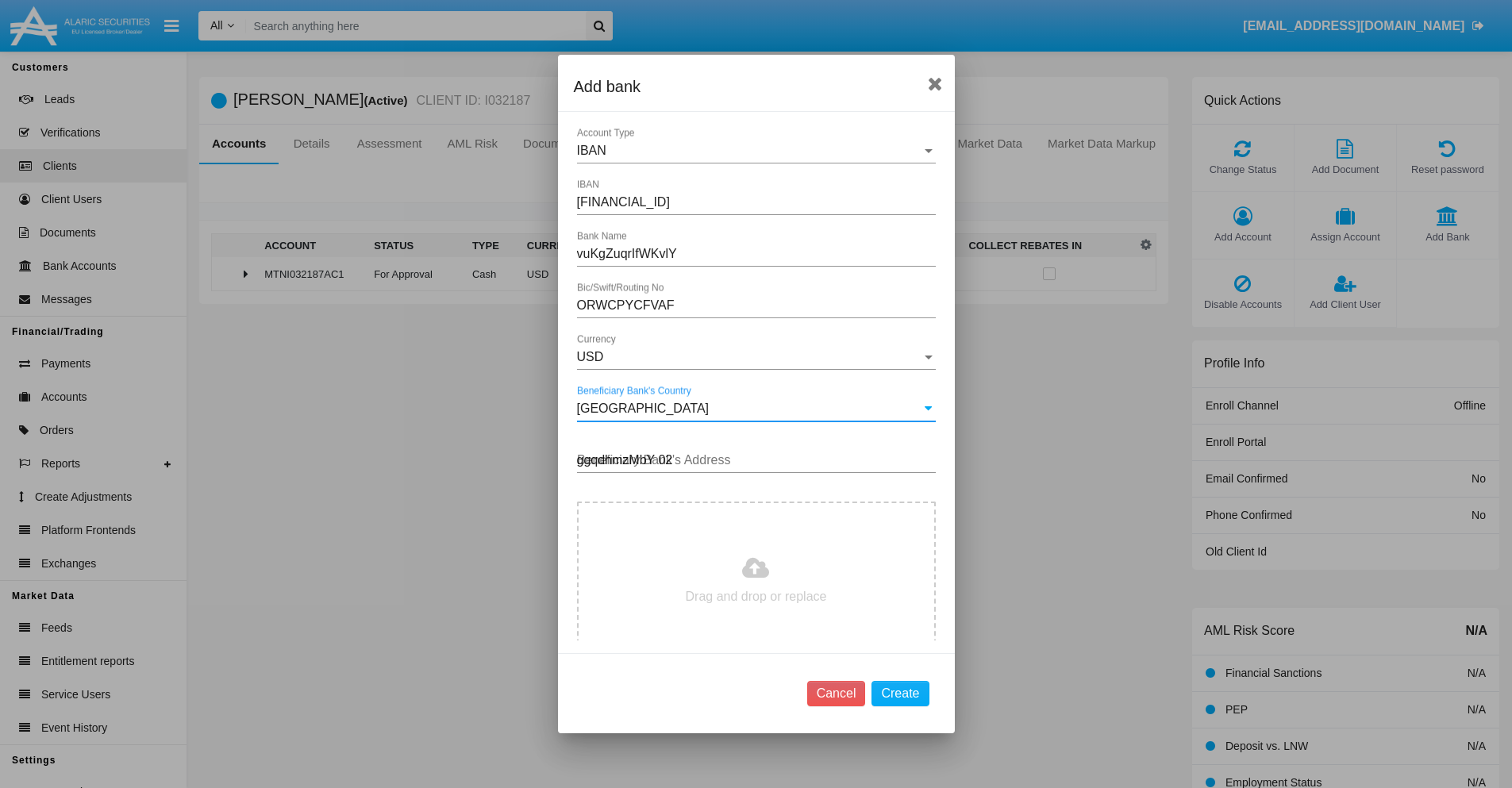
type input "ggqdhmzMbY 022"
type input "C:\fakepath\bank-statement.png"
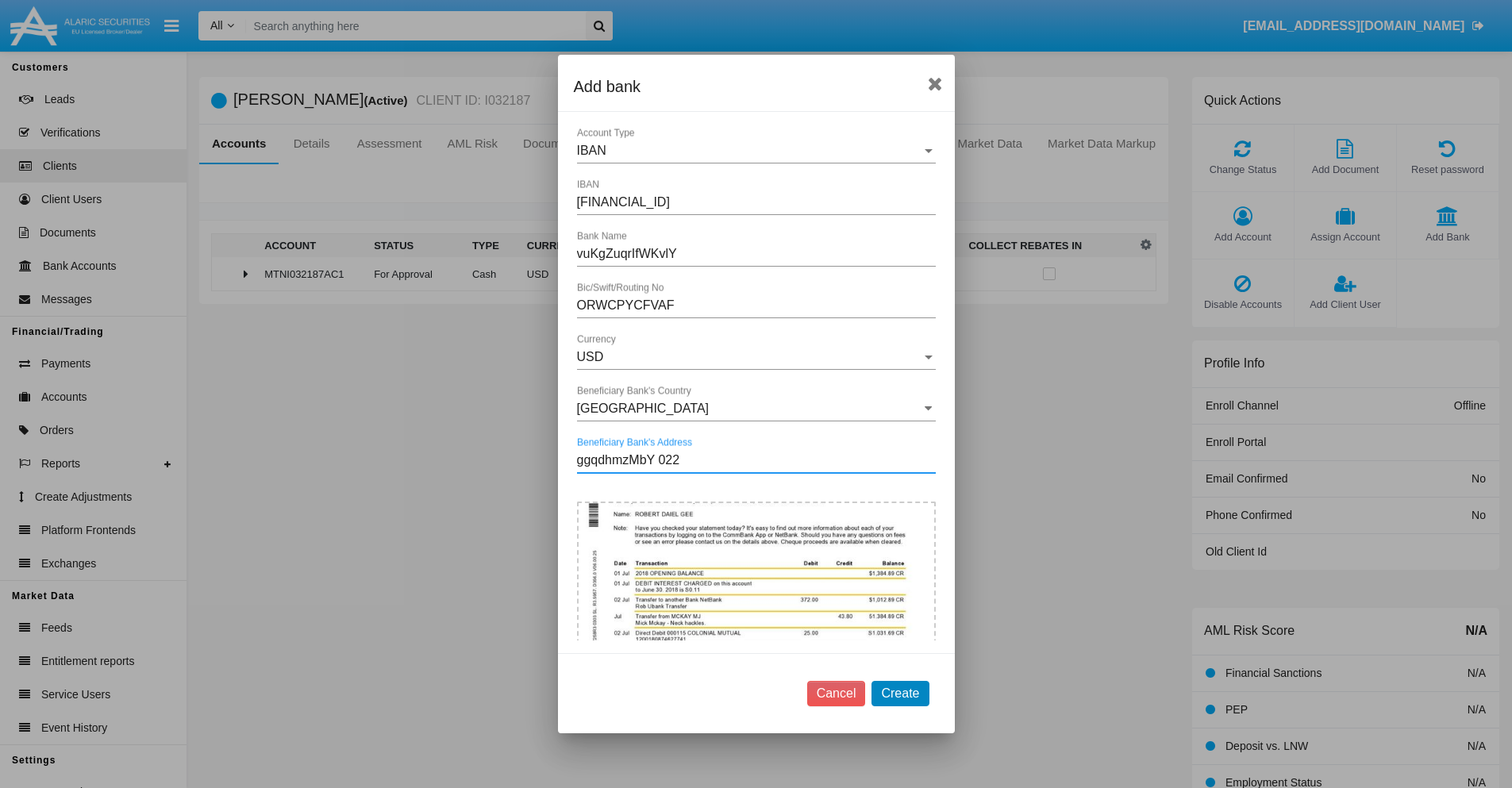
click at [900, 693] on button "Create" at bounding box center [900, 693] width 57 height 25
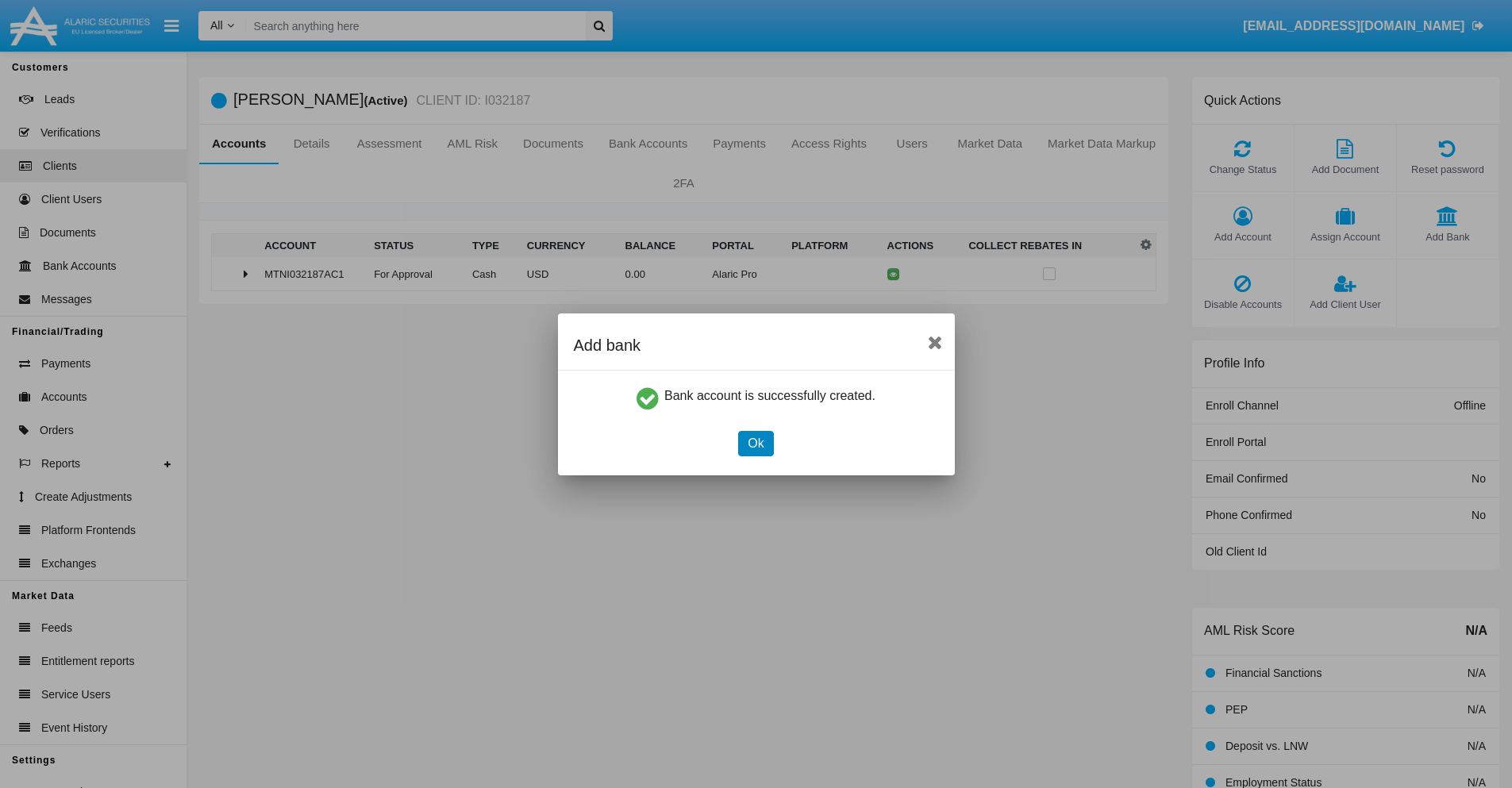
click at [756, 443] on button "Ok" at bounding box center [756, 443] width 35 height 25
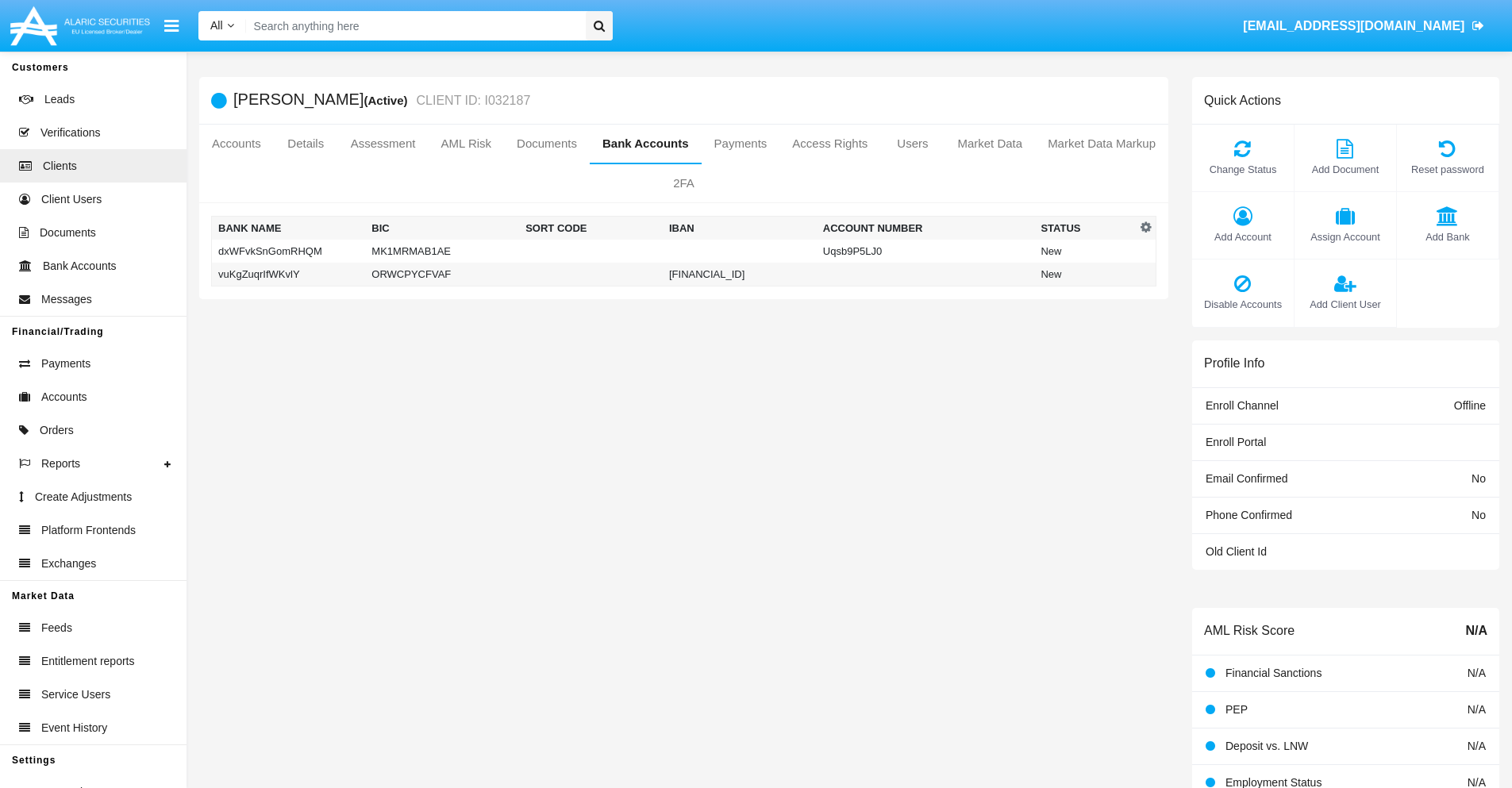
click at [288, 273] on td "vuKgZuqrIfWKvlY" at bounding box center [289, 274] width 154 height 24
